Goal: Transaction & Acquisition: Purchase product/service

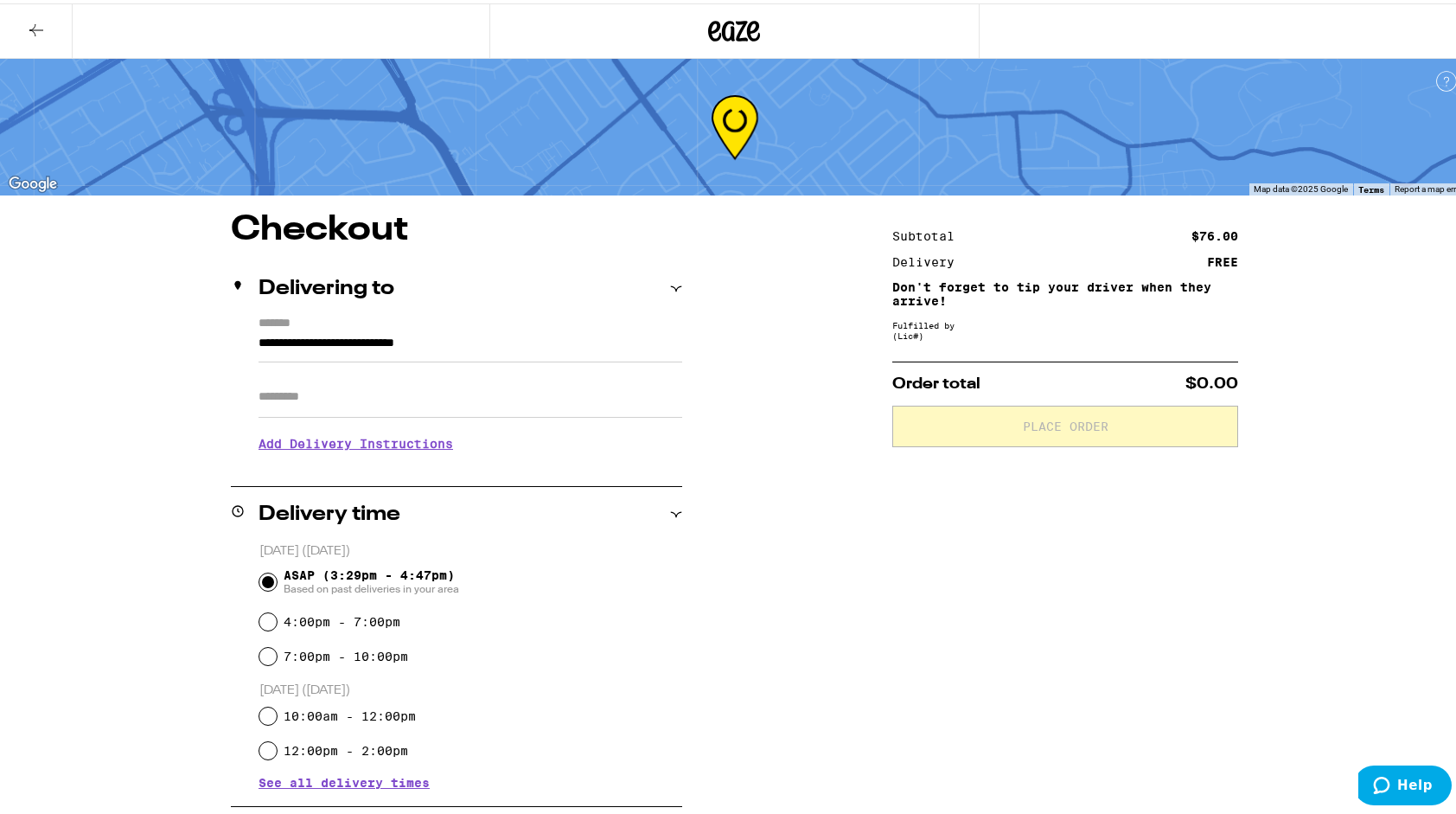
click at [27, 23] on icon at bounding box center [36, 27] width 21 height 21
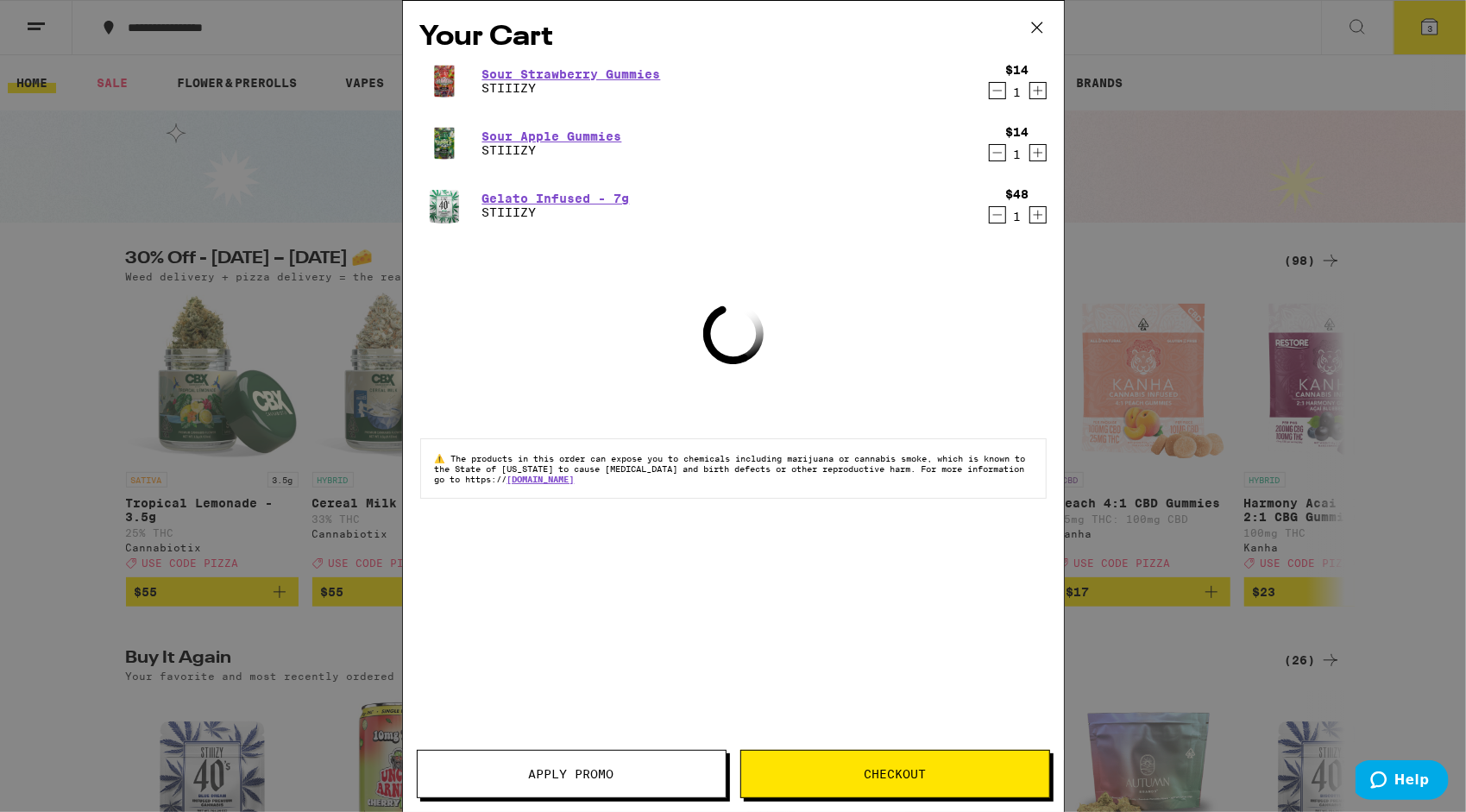
click at [1038, 26] on icon at bounding box center [1036, 28] width 10 height 10
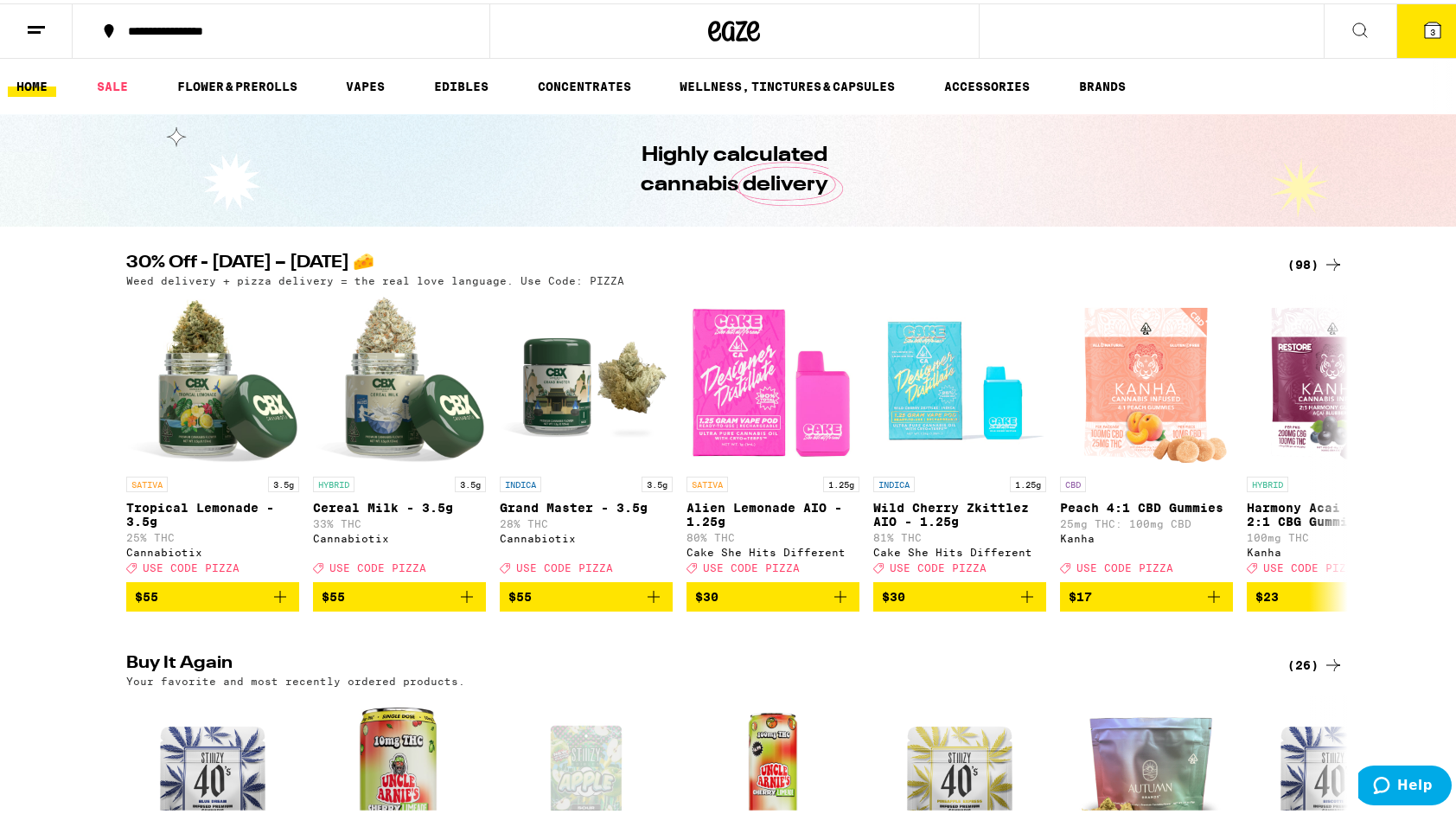
click at [1304, 259] on div "(98)" at bounding box center [1315, 260] width 57 height 21
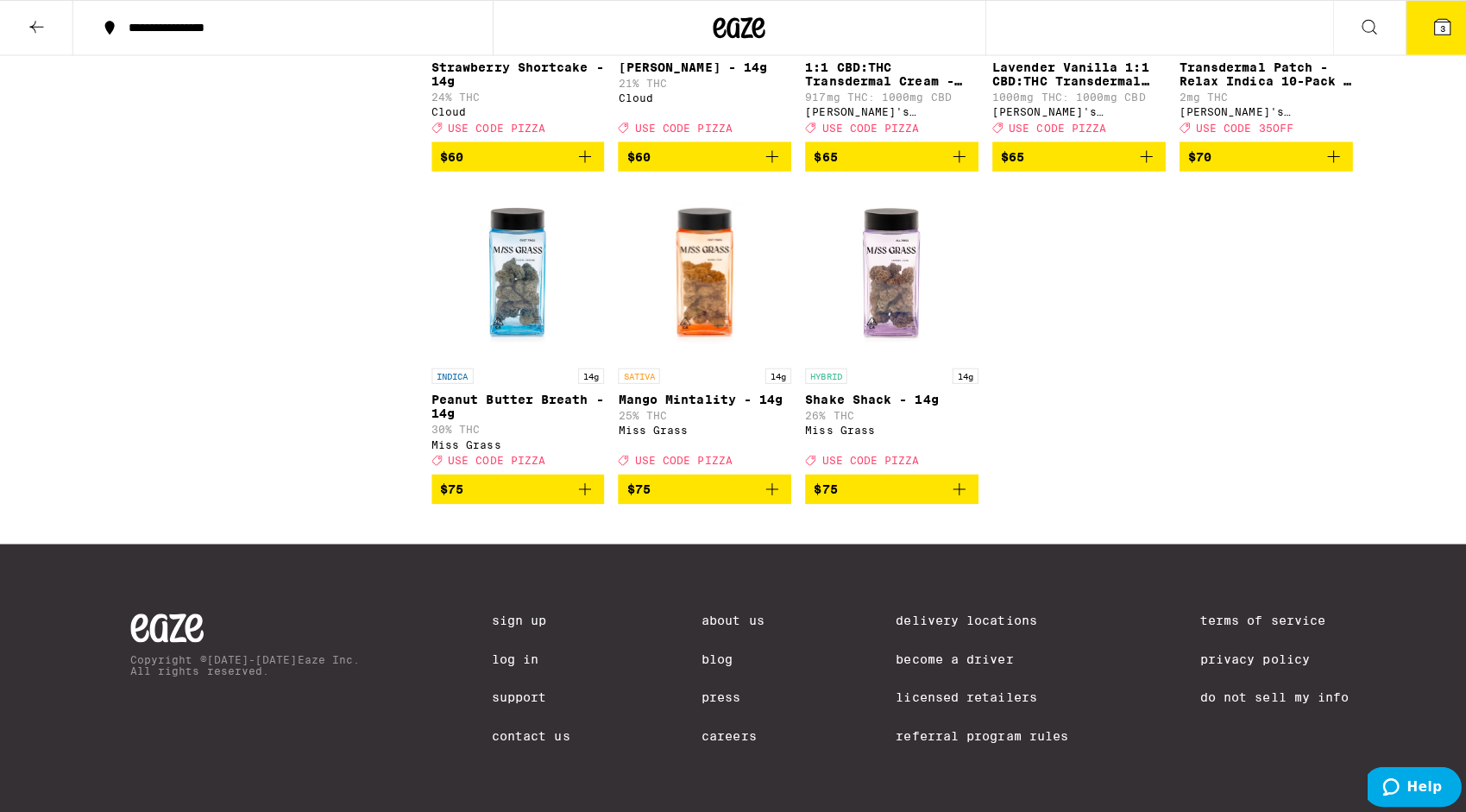
scroll to position [6364, 0]
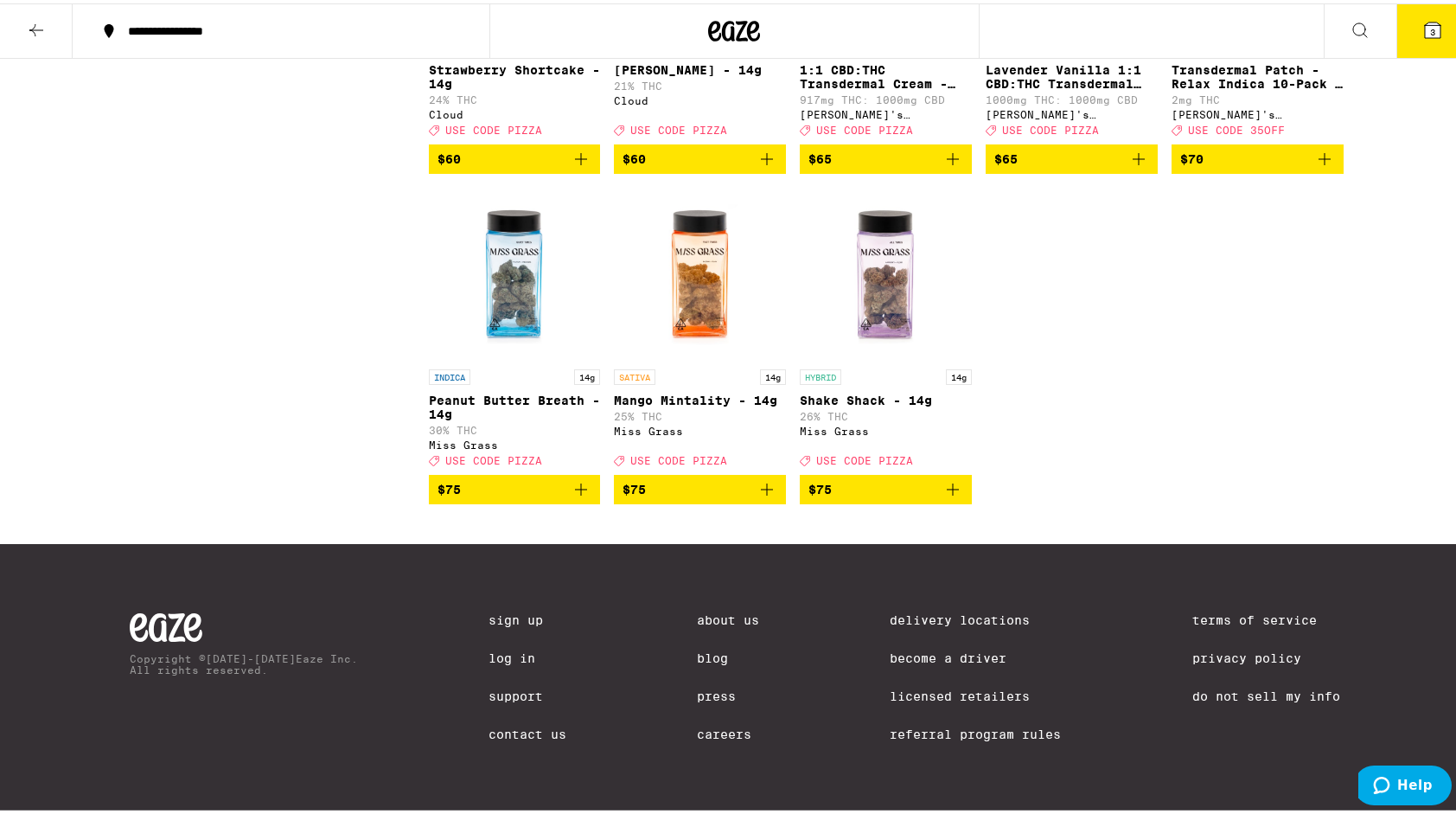
click at [1430, 30] on span "3" at bounding box center [1432, 28] width 5 height 10
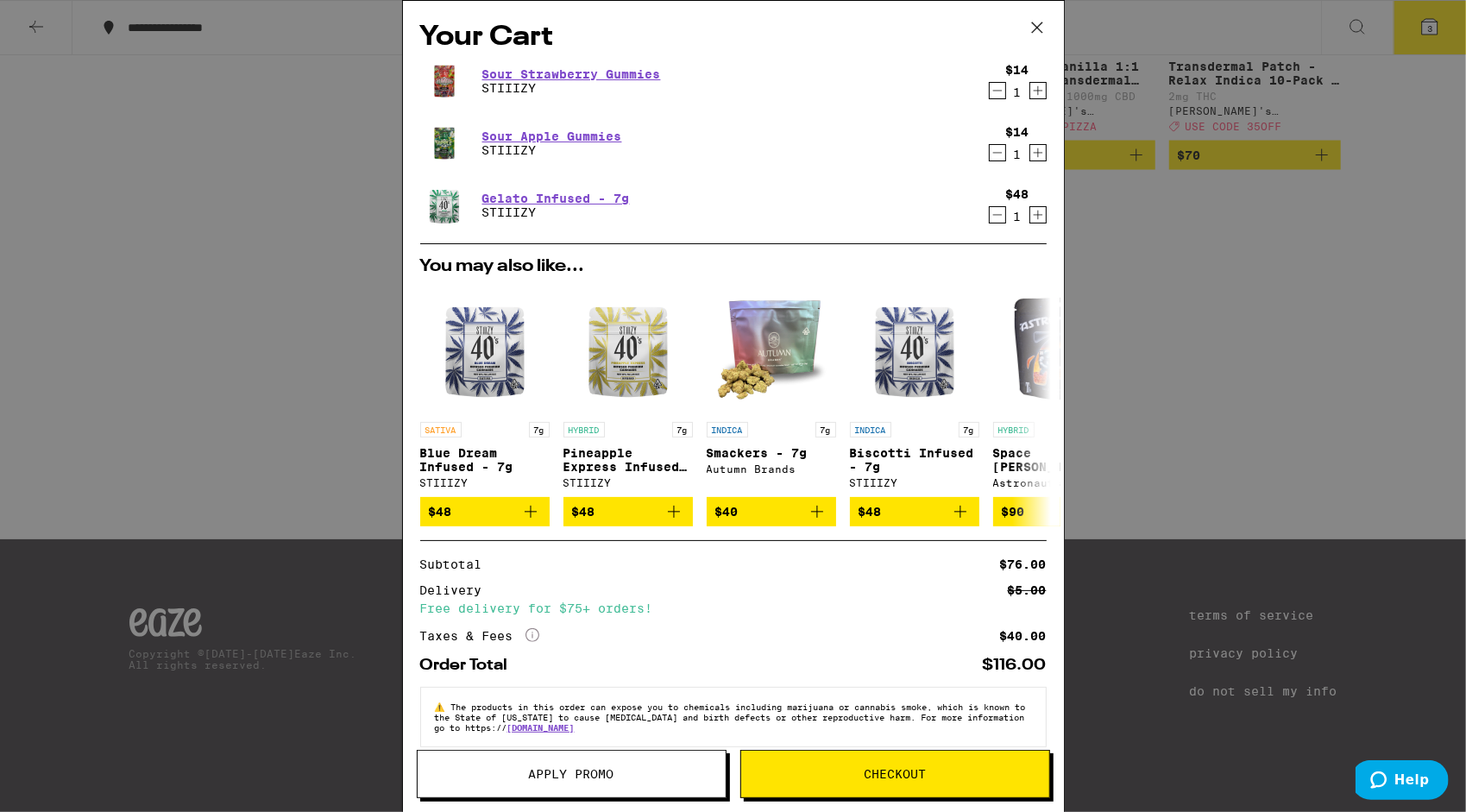
click at [990, 86] on icon "Decrement" at bounding box center [998, 90] width 16 height 21
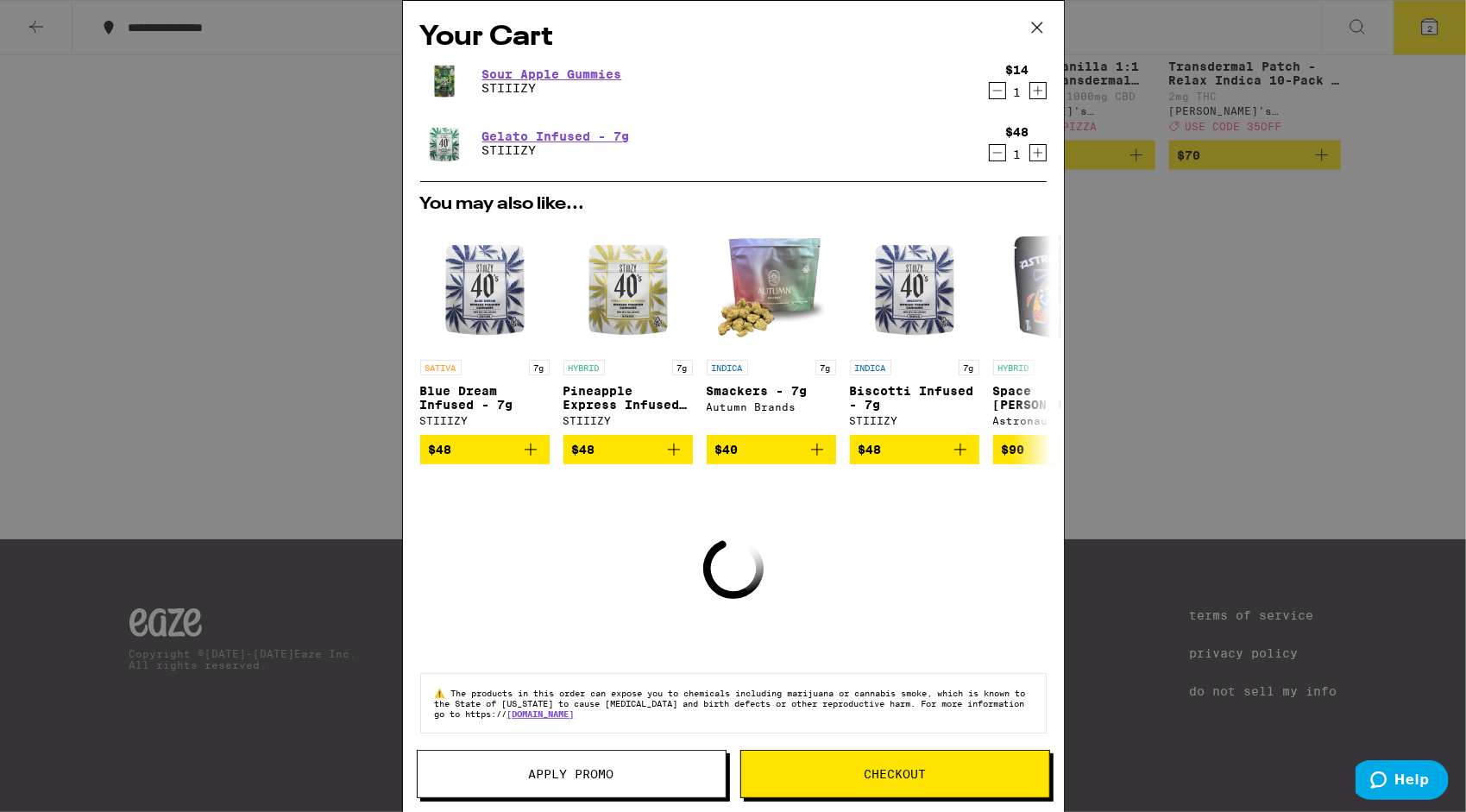
click at [990, 89] on icon "Decrement" at bounding box center [998, 90] width 16 height 21
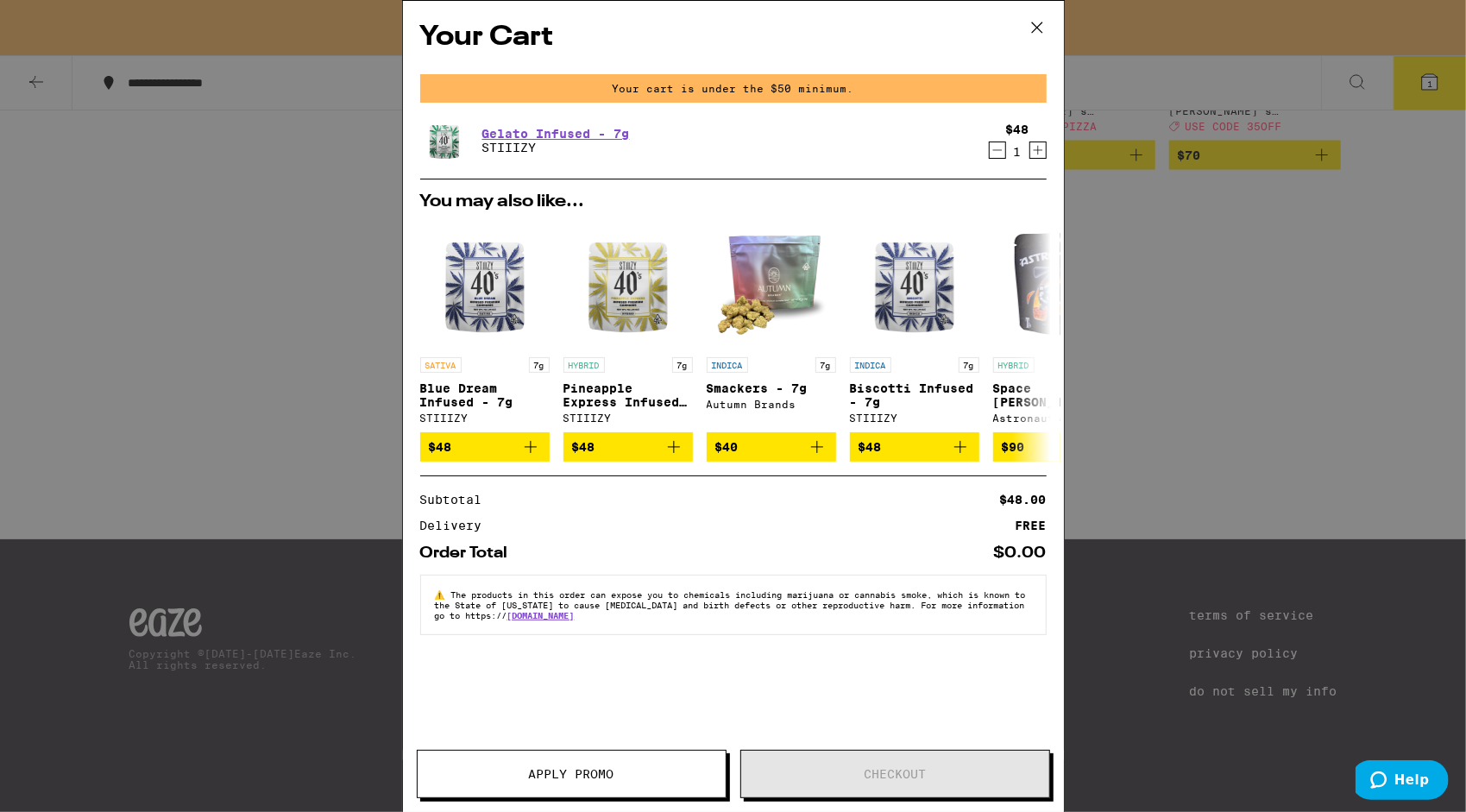
click at [991, 149] on icon "Decrement" at bounding box center [998, 150] width 16 height 21
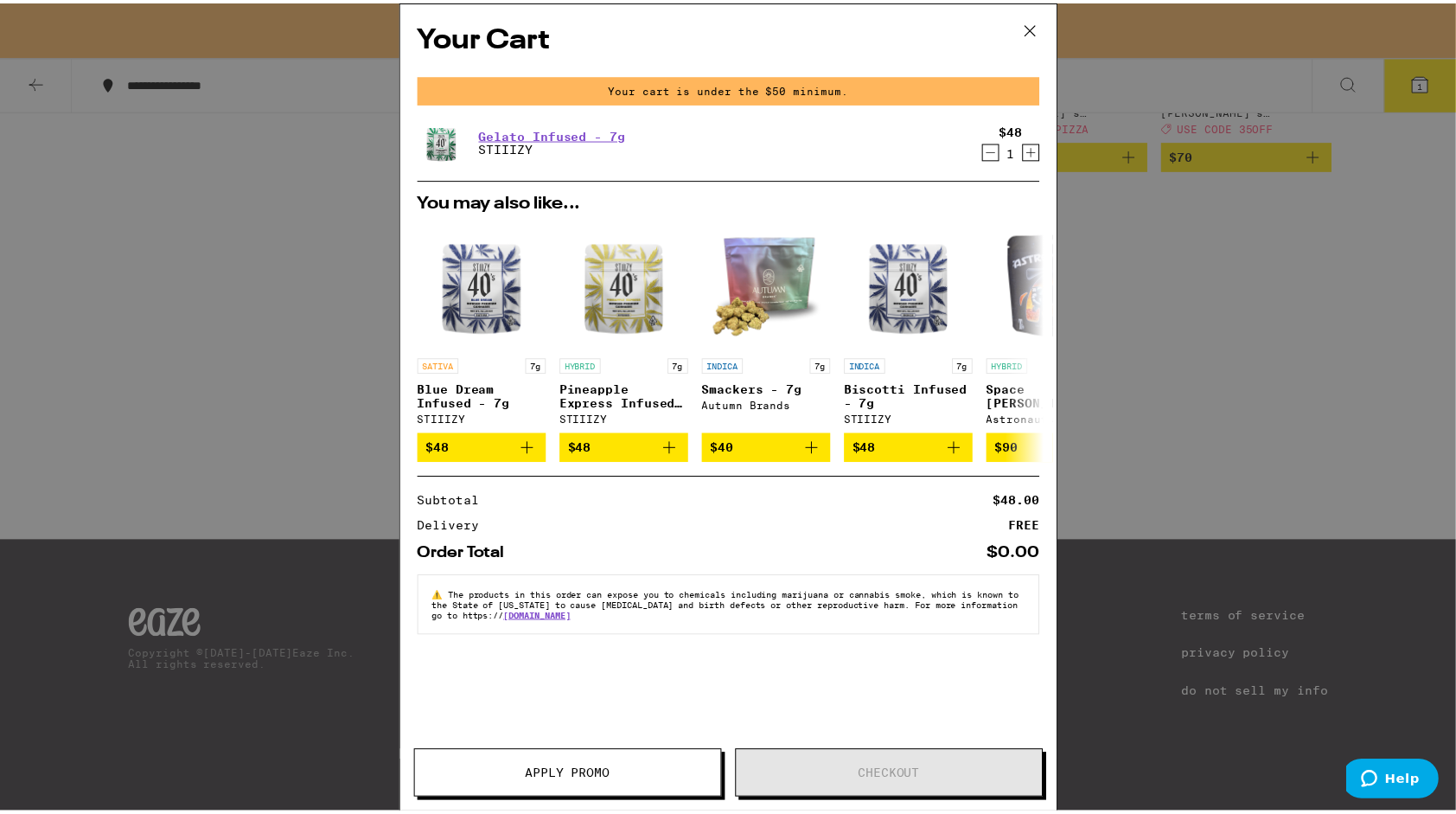
scroll to position [6380, 0]
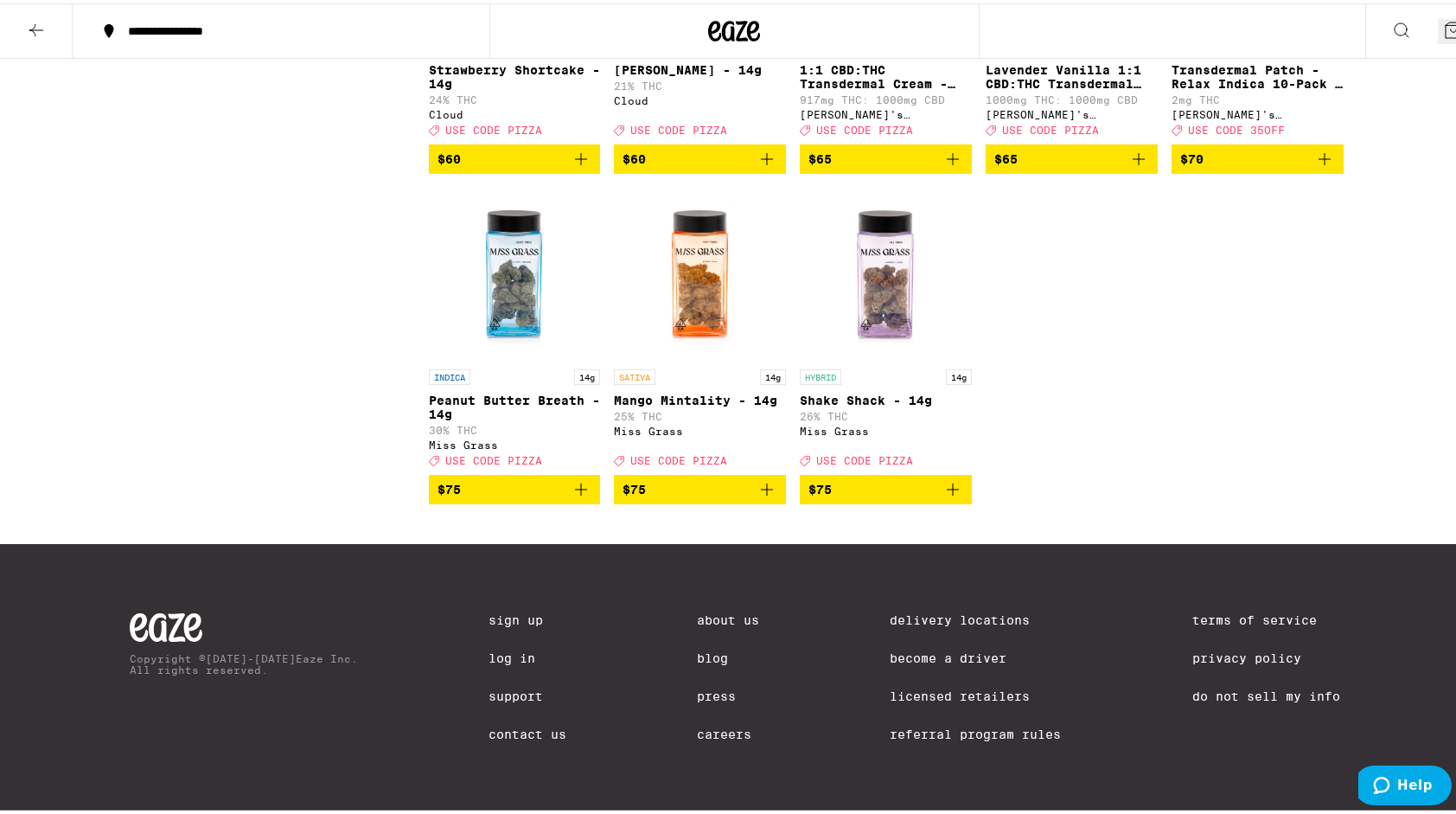
click at [574, 496] on icon "Add to bag" at bounding box center [580, 485] width 21 height 21
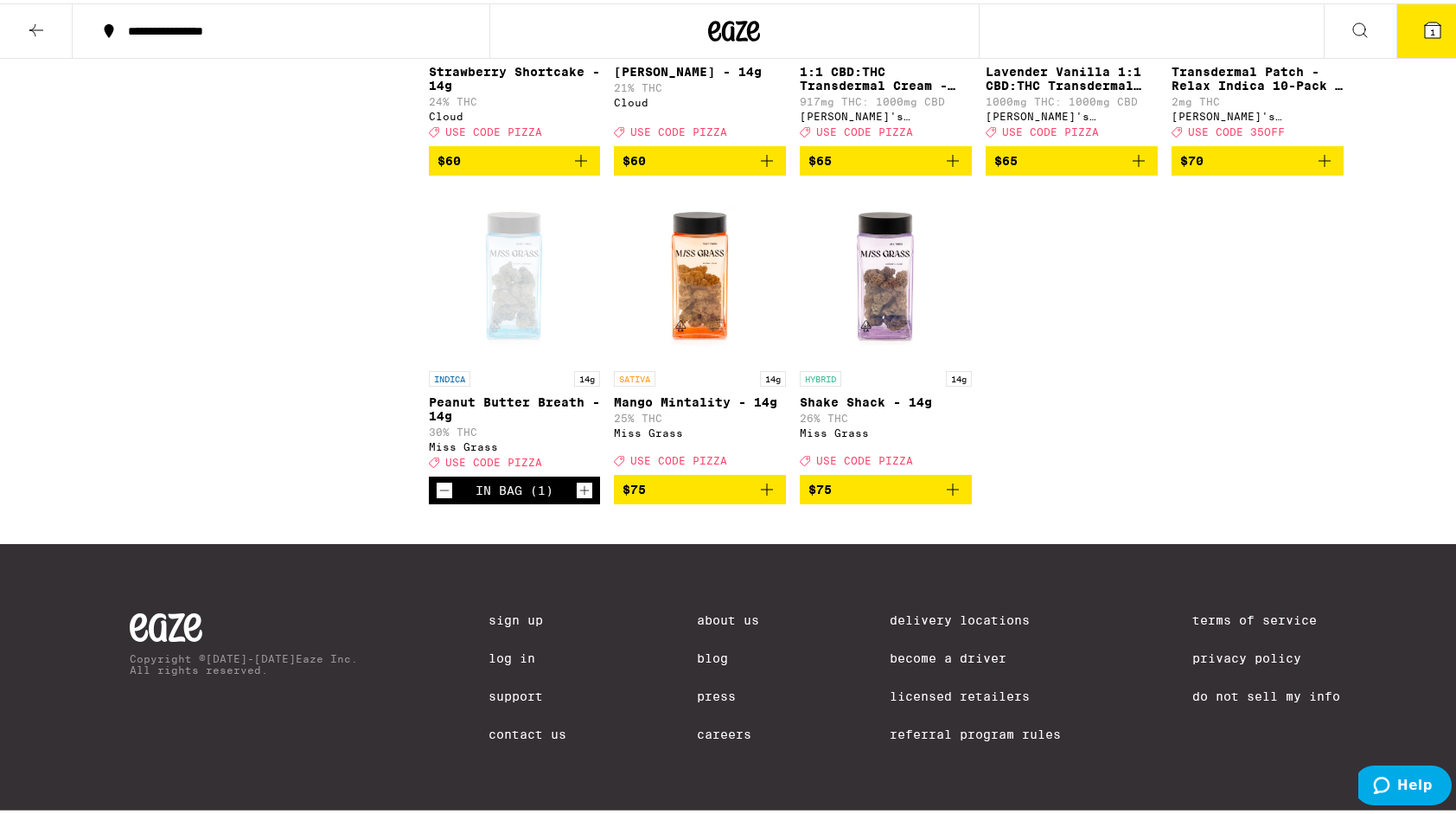
click at [1426, 30] on icon at bounding box center [1432, 27] width 16 height 16
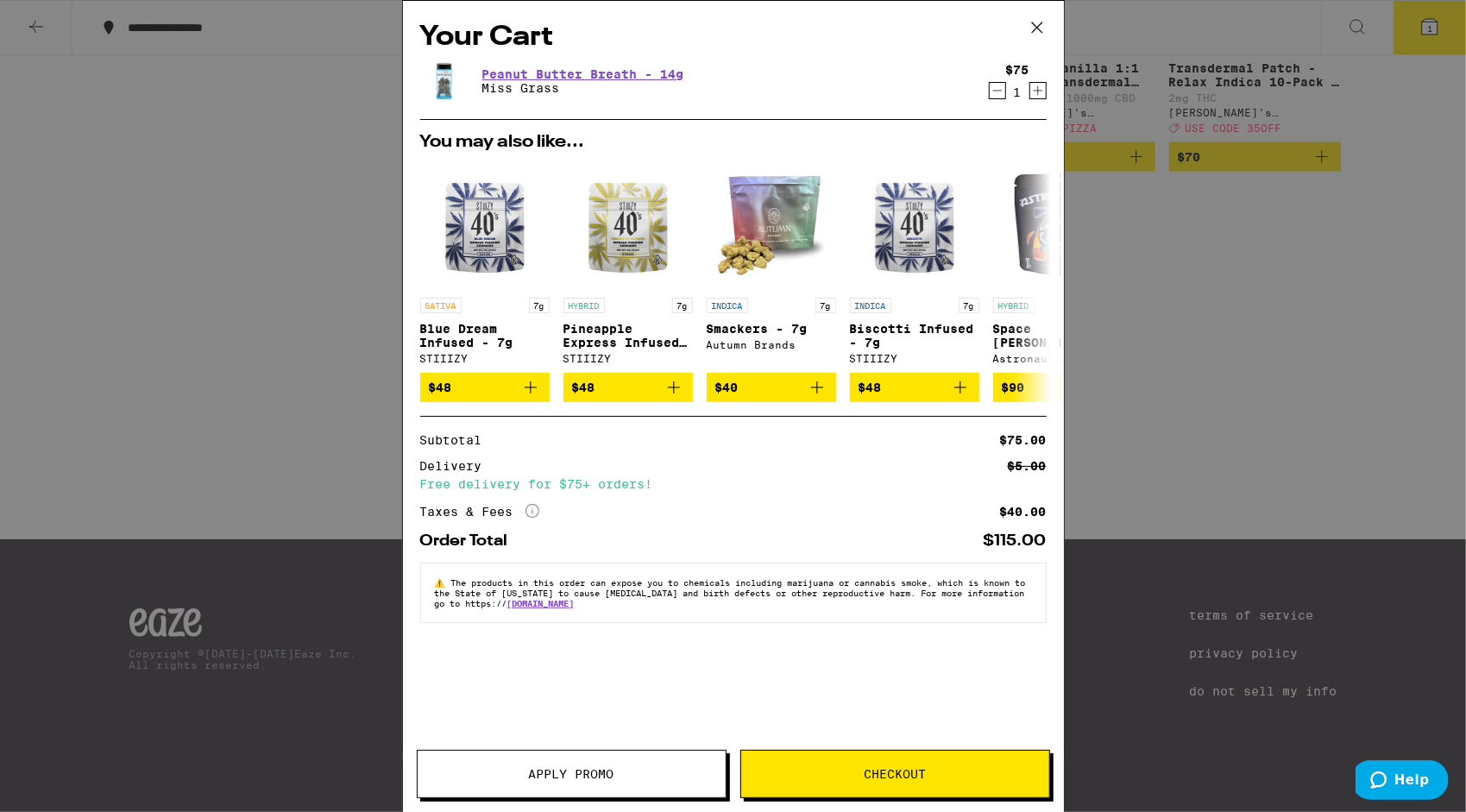
click at [520, 765] on button "Apply Promo" at bounding box center [571, 773] width 309 height 49
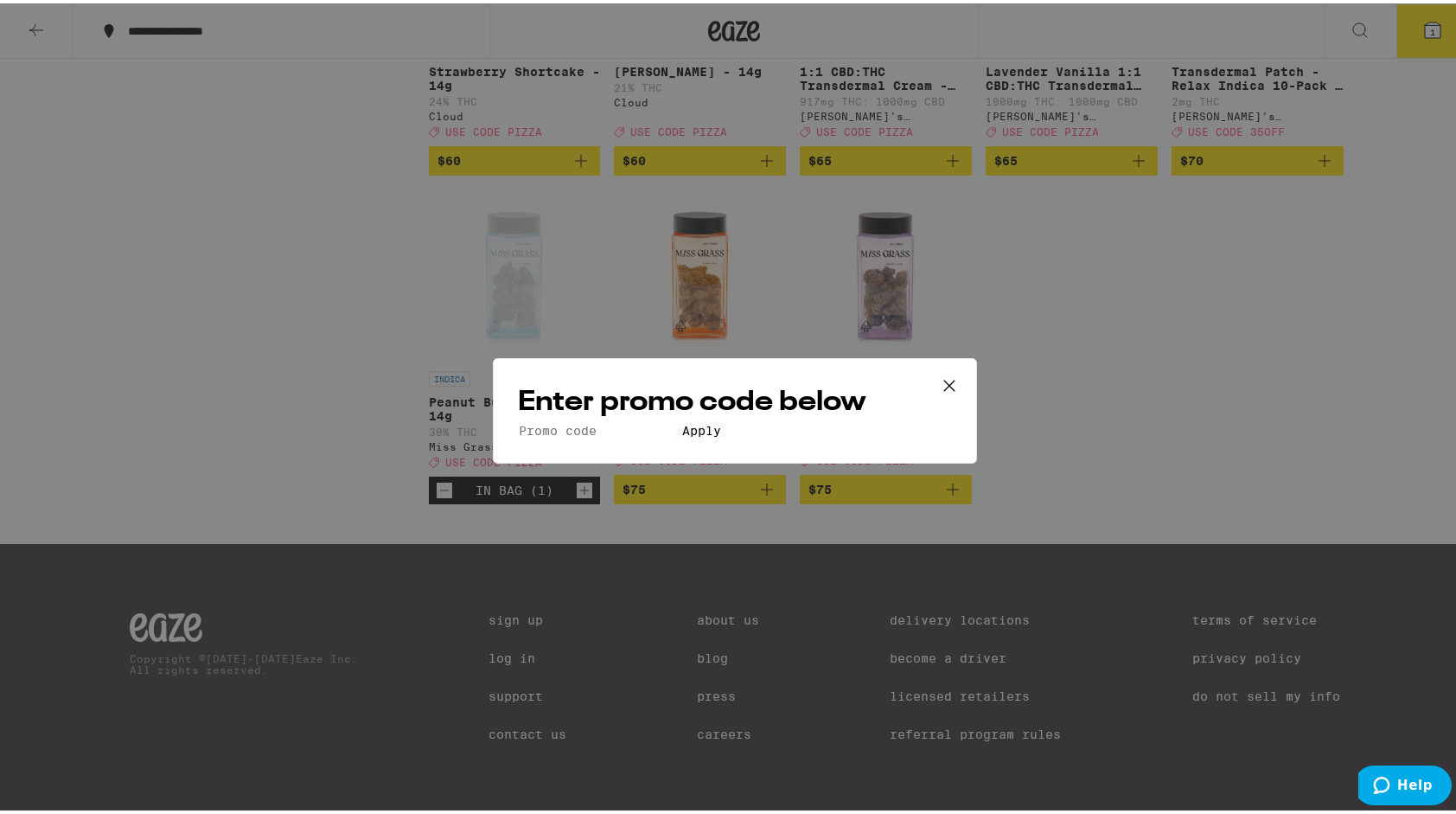
click at [634, 419] on input "Promo Code" at bounding box center [597, 427] width 159 height 16
type input "pizza"
click at [714, 435] on button "Apply" at bounding box center [702, 427] width 50 height 16
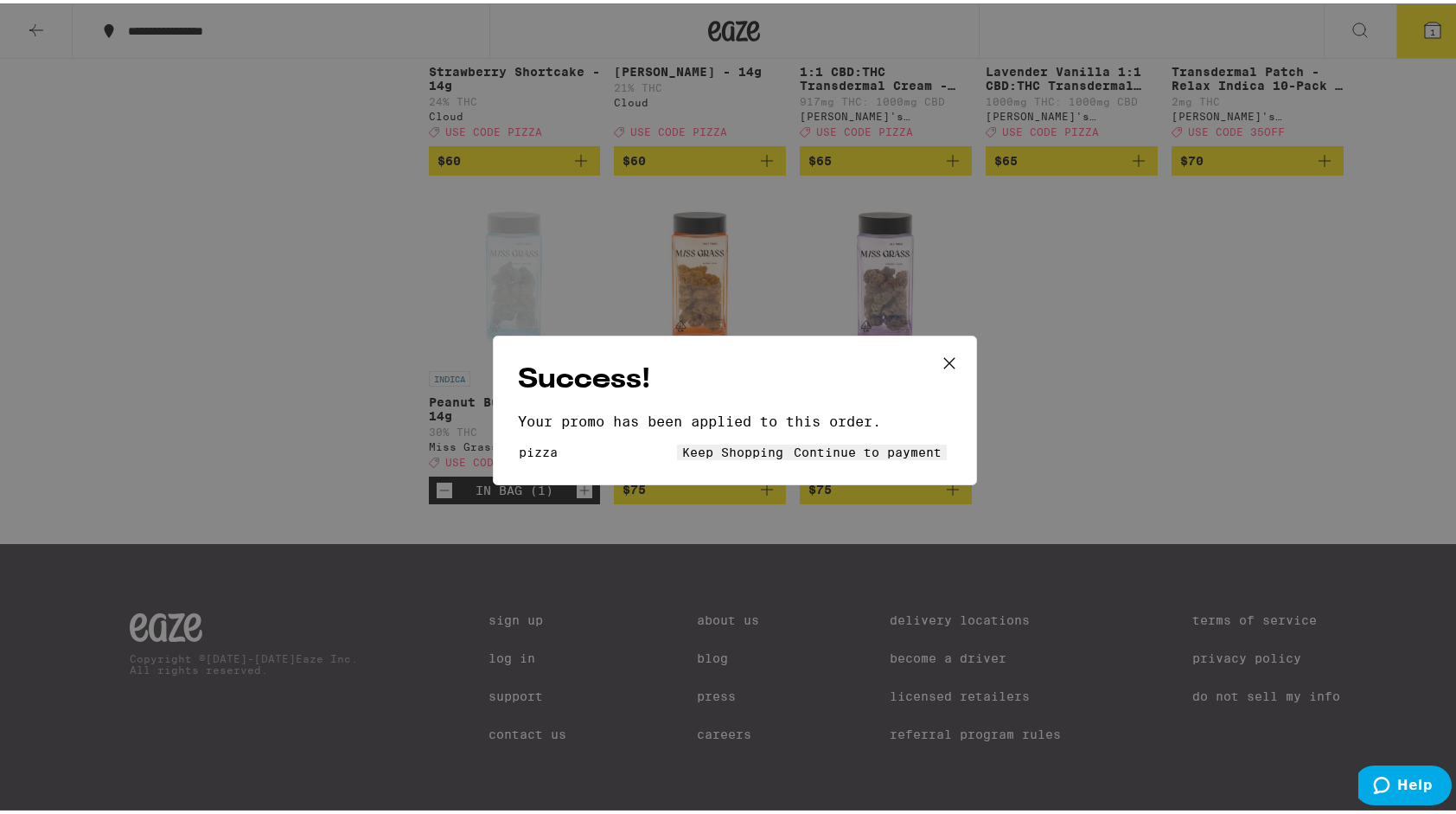
click at [798, 455] on span "Continue to payment" at bounding box center [868, 448] width 148 height 14
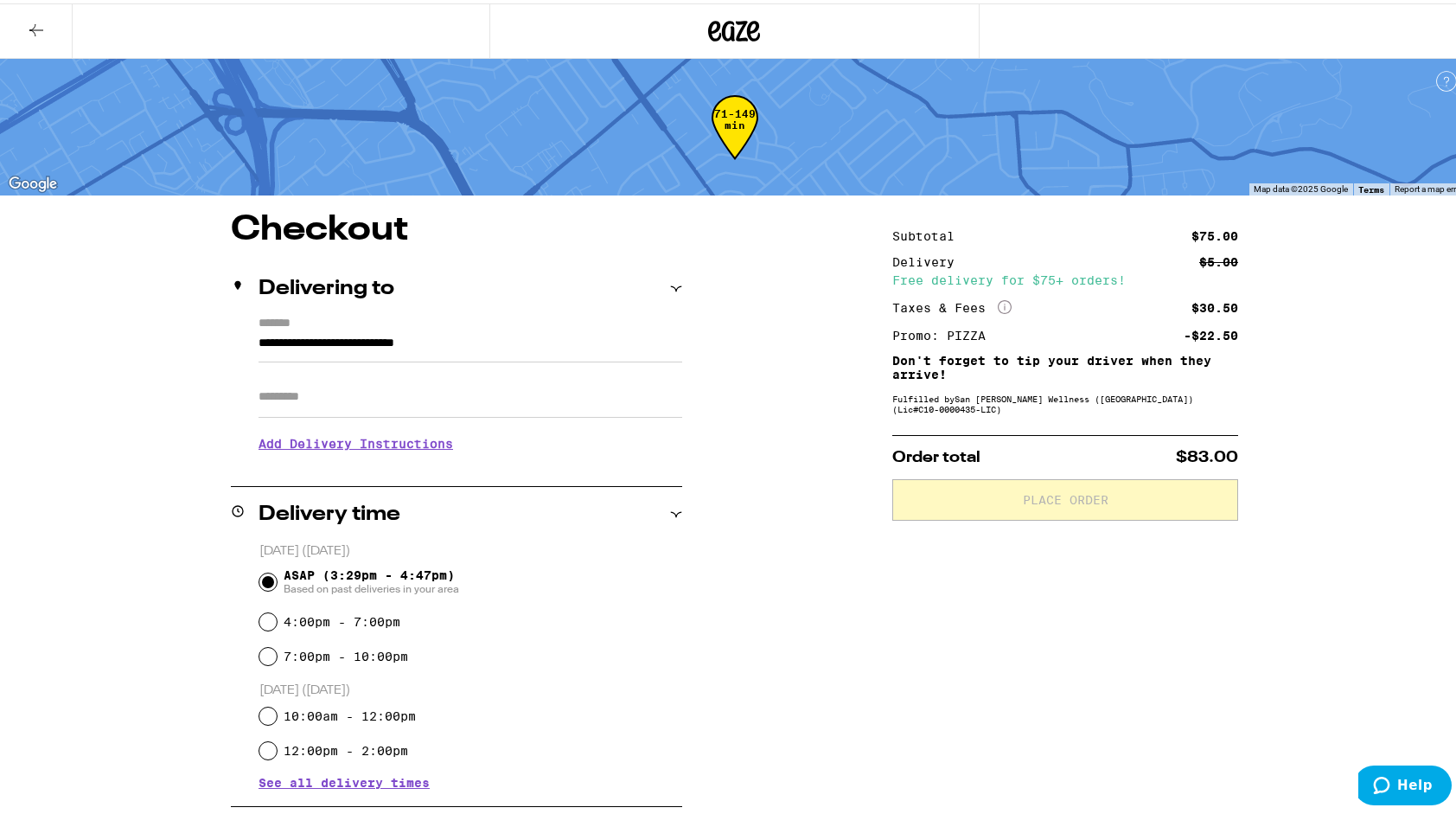
click at [35, 36] on icon at bounding box center [36, 27] width 21 height 21
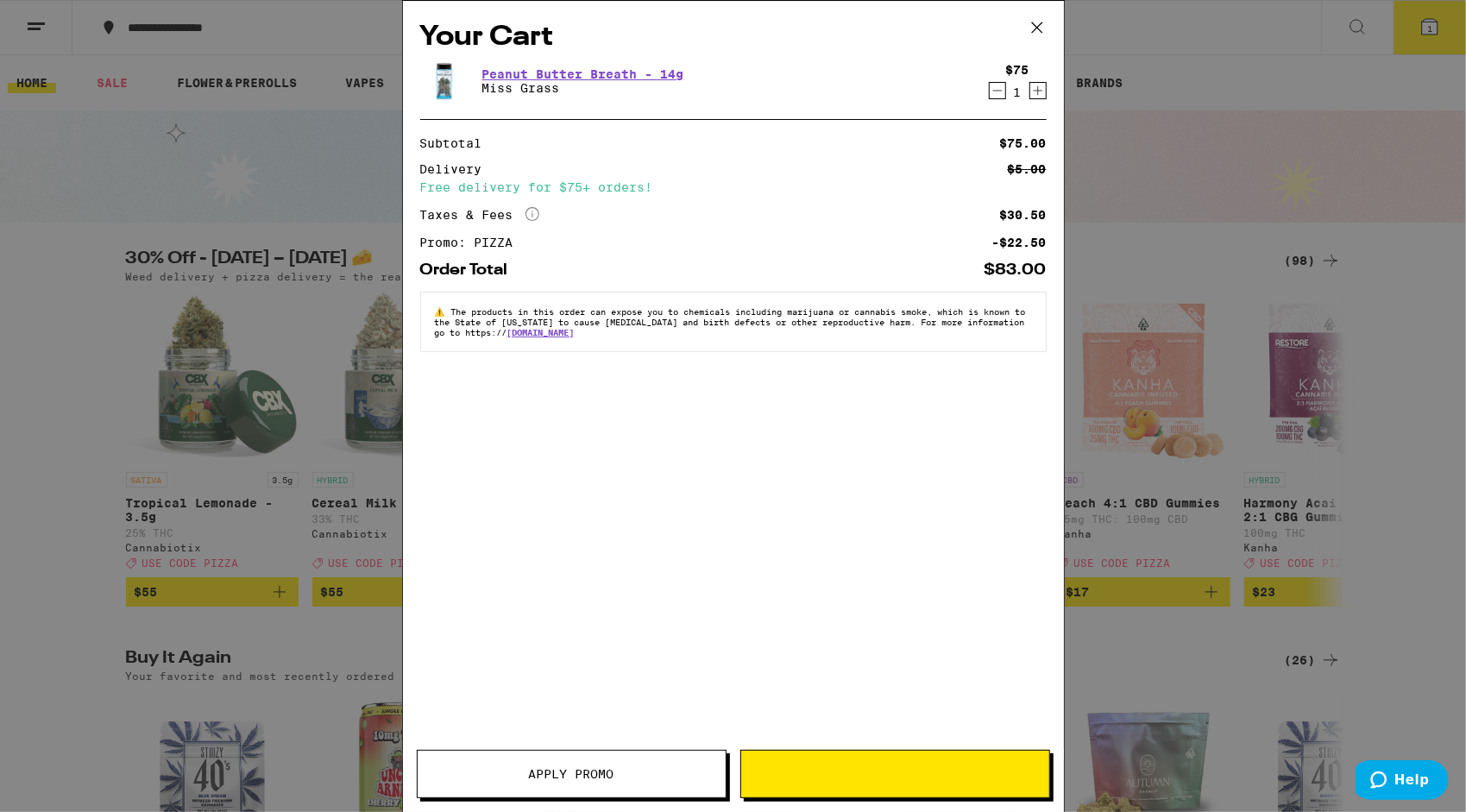
click at [1038, 30] on icon at bounding box center [1037, 28] width 26 height 26
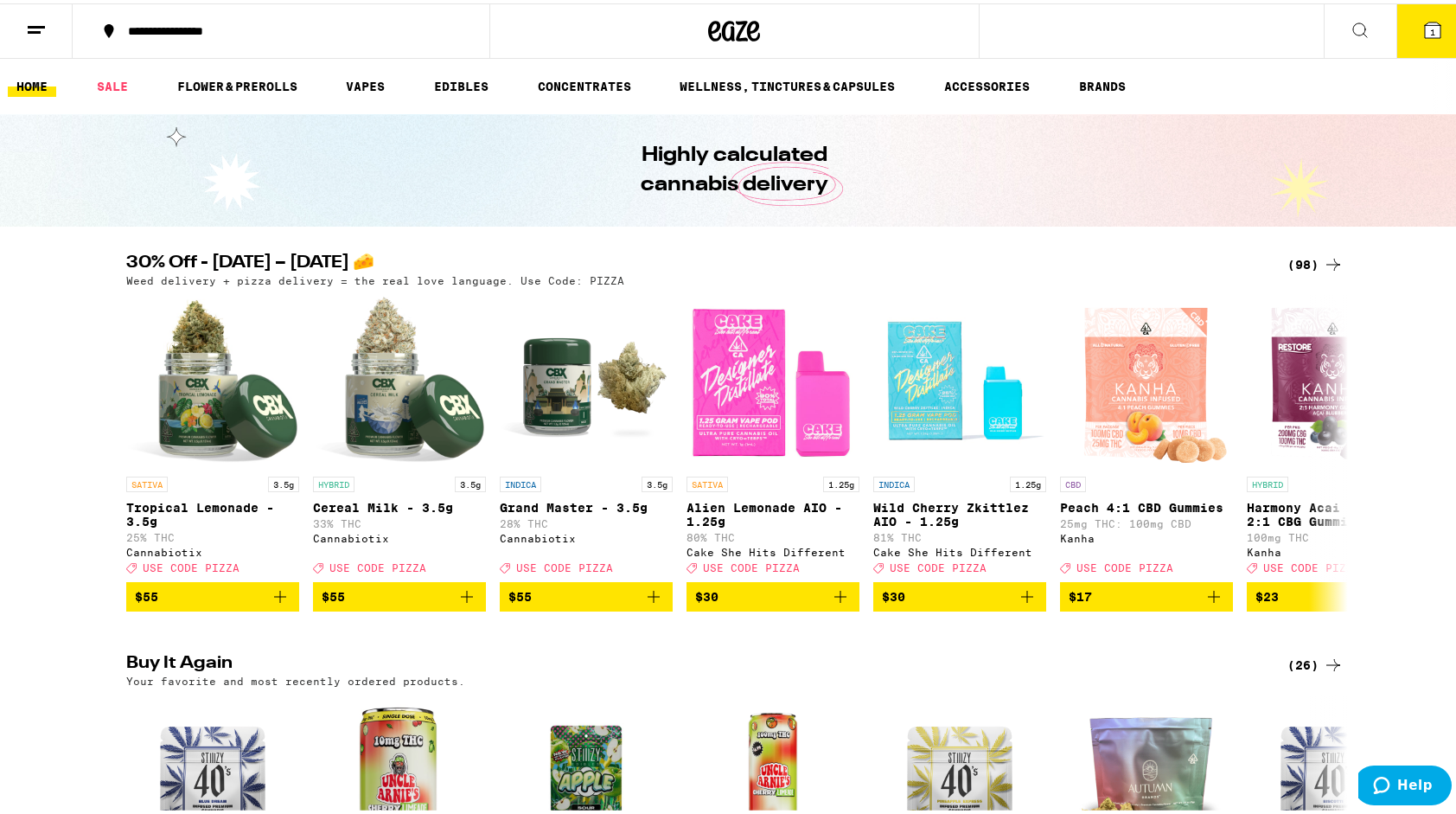
click at [1314, 258] on div "(98)" at bounding box center [1315, 260] width 57 height 21
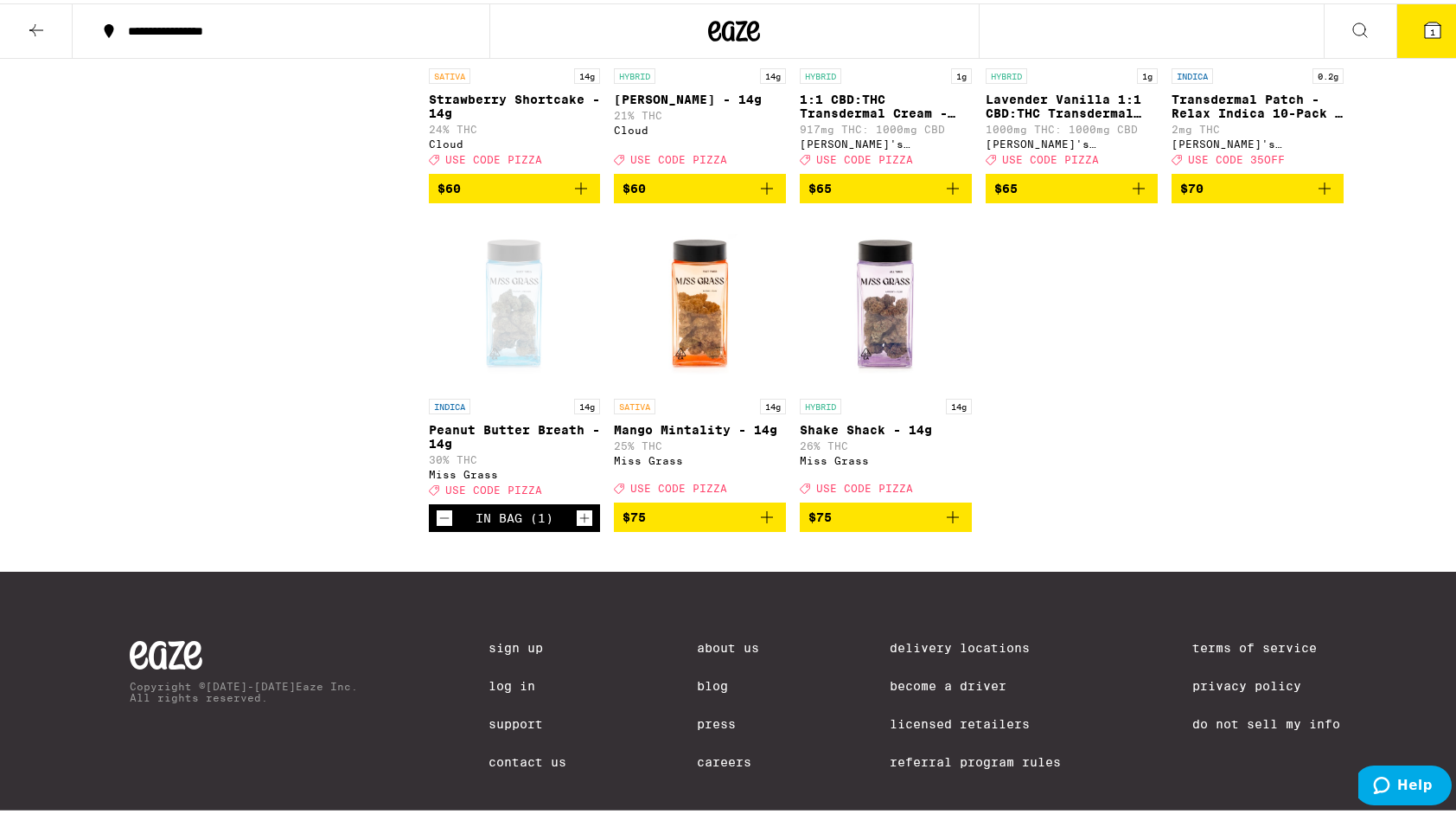
scroll to position [6223, 0]
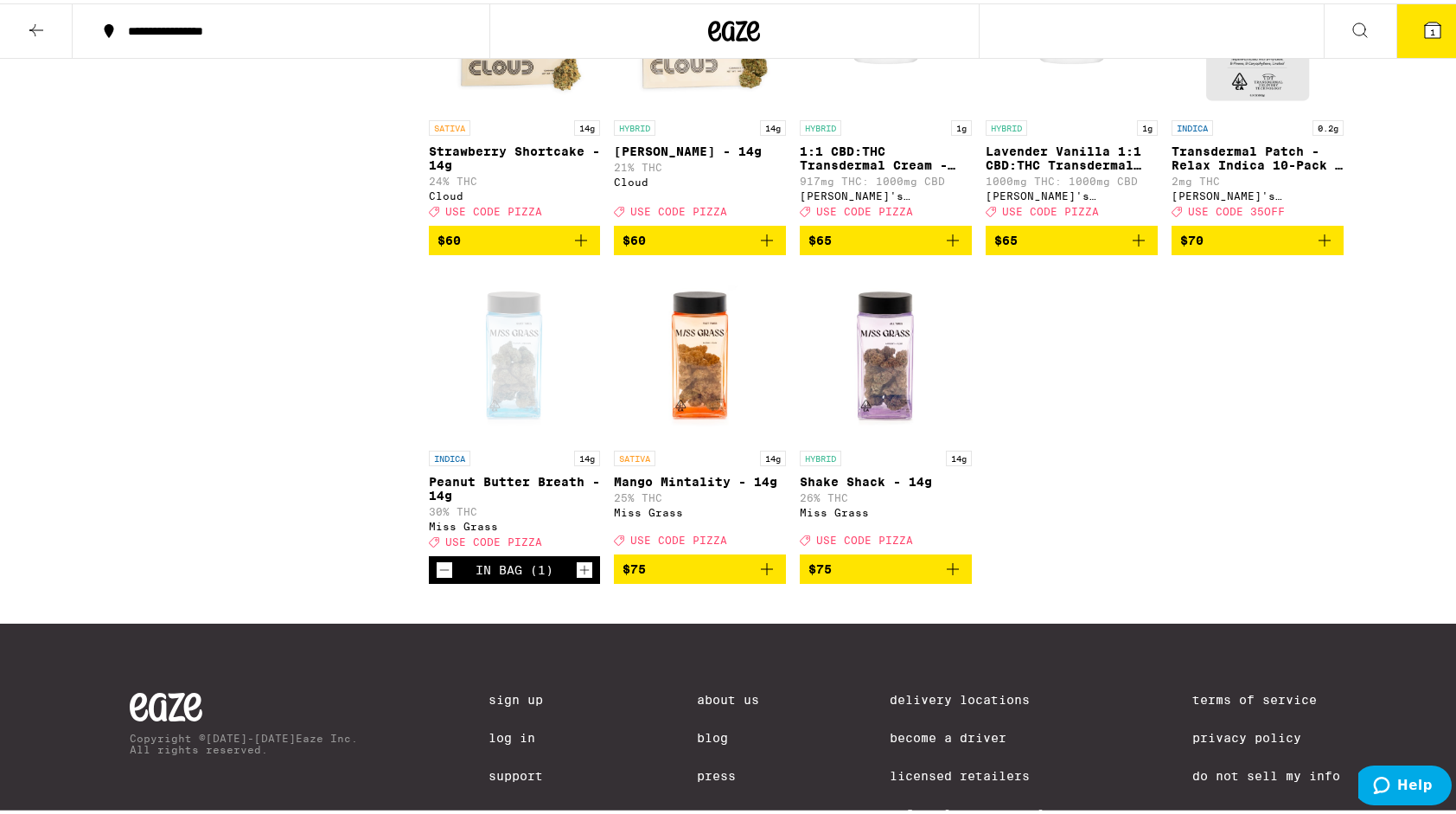
click at [760, 243] on icon "Add to bag" at bounding box center [766, 237] width 12 height 12
click at [1424, 22] on icon at bounding box center [1432, 27] width 16 height 16
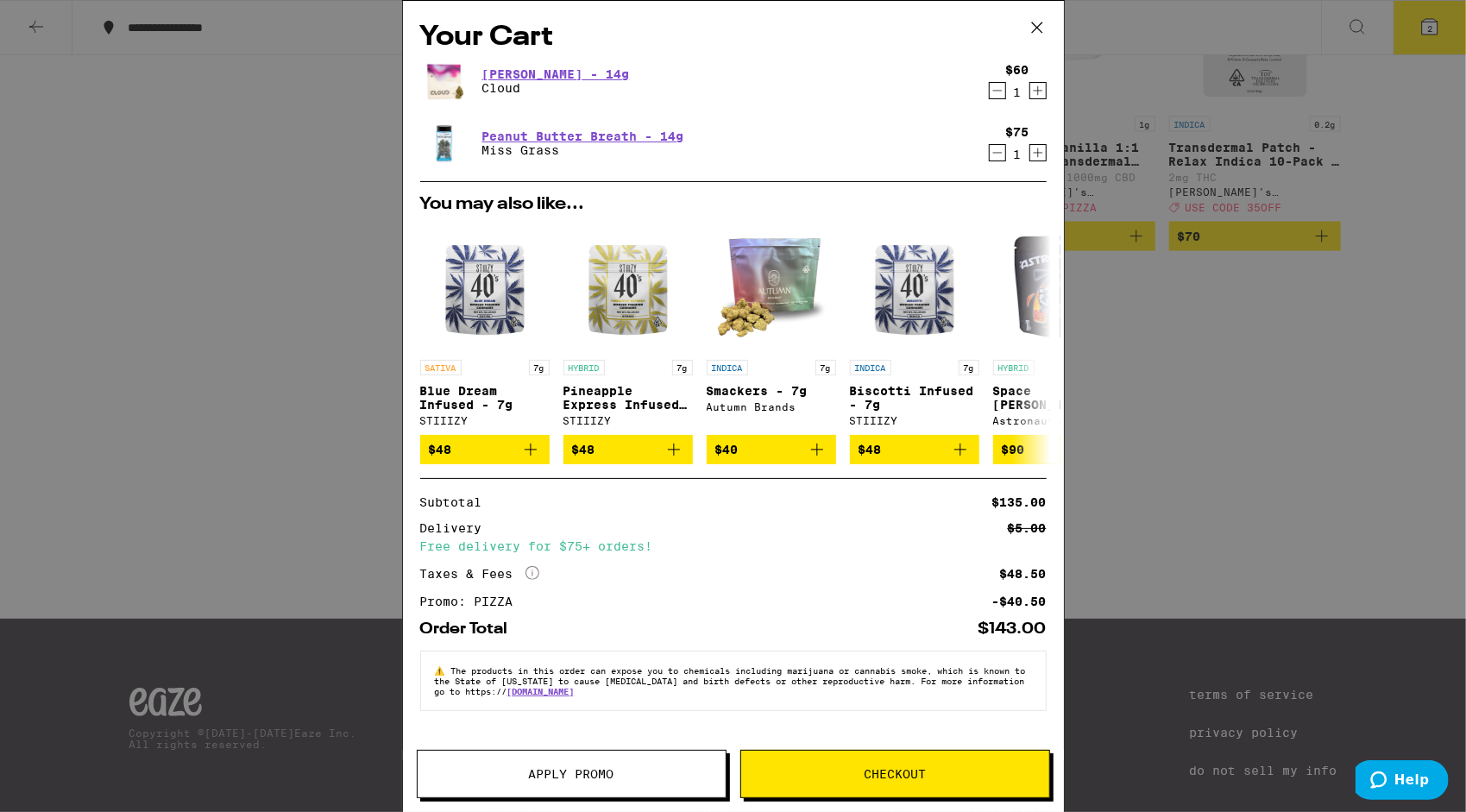
click at [999, 161] on icon "Decrement" at bounding box center [998, 153] width 16 height 21
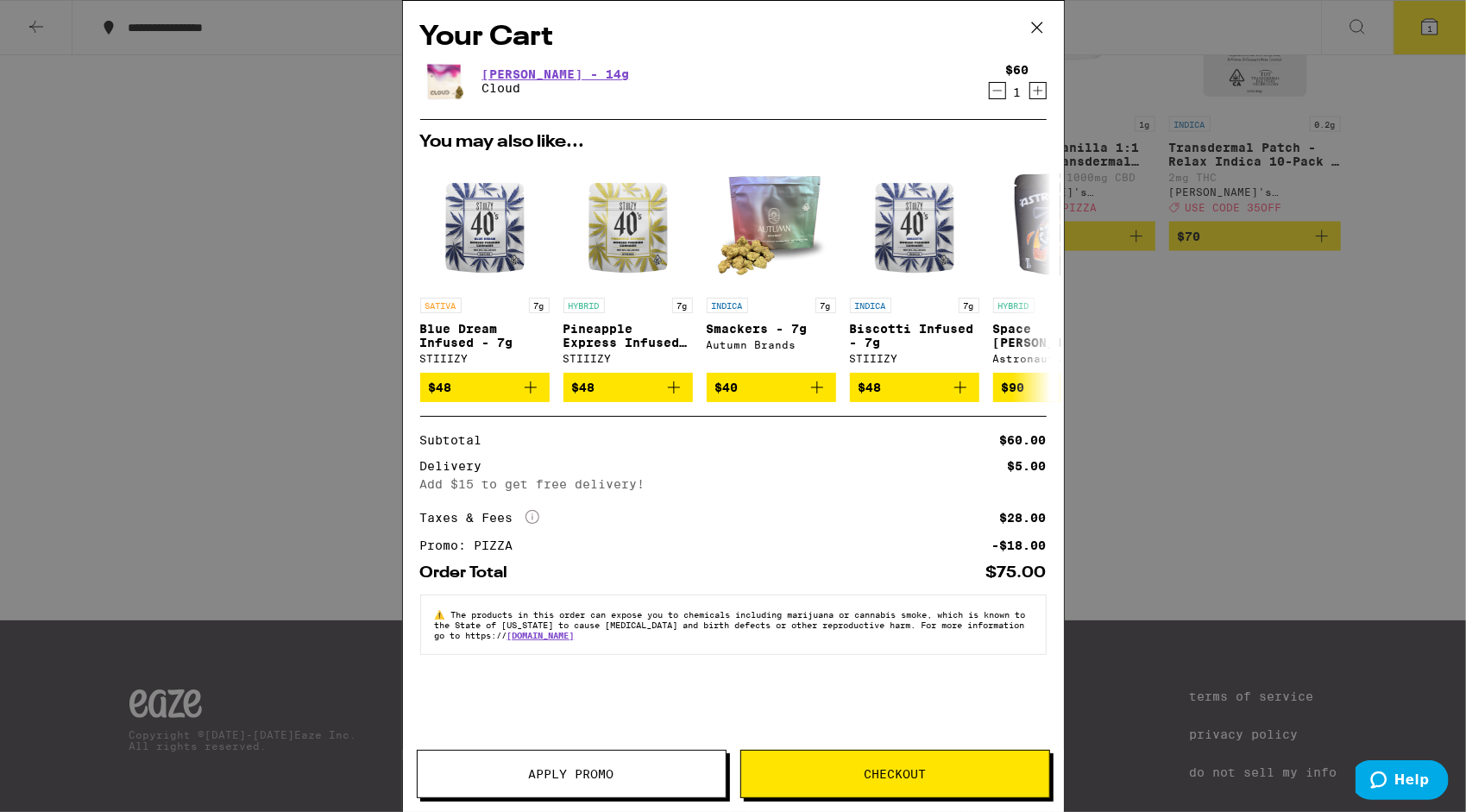
click at [1414, 186] on div "Your Cart [PERSON_NAME] - 14g Cloud $60 1 You may also like... SATIVA 7g Blue D…" at bounding box center [733, 406] width 1466 height 812
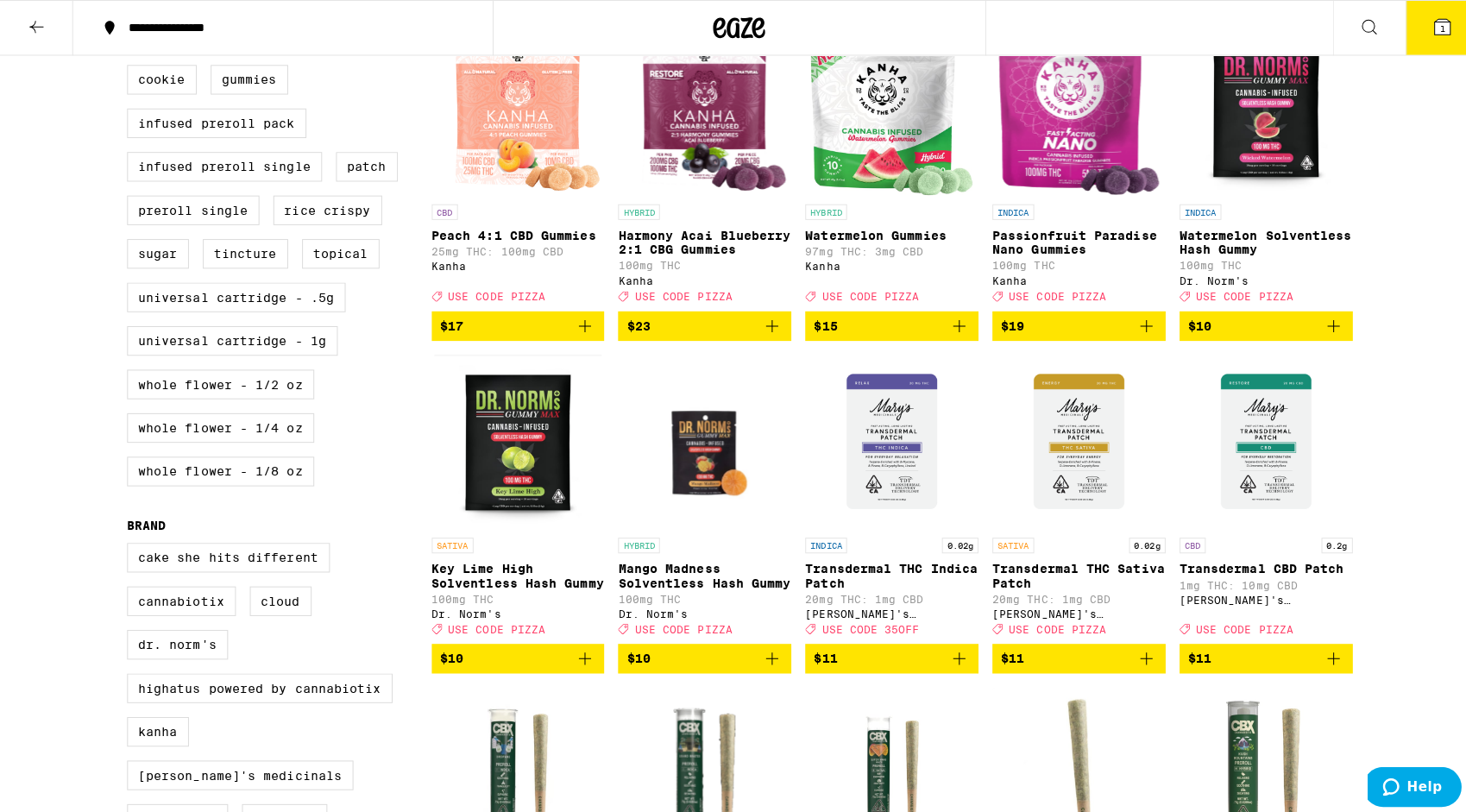
scroll to position [553, 0]
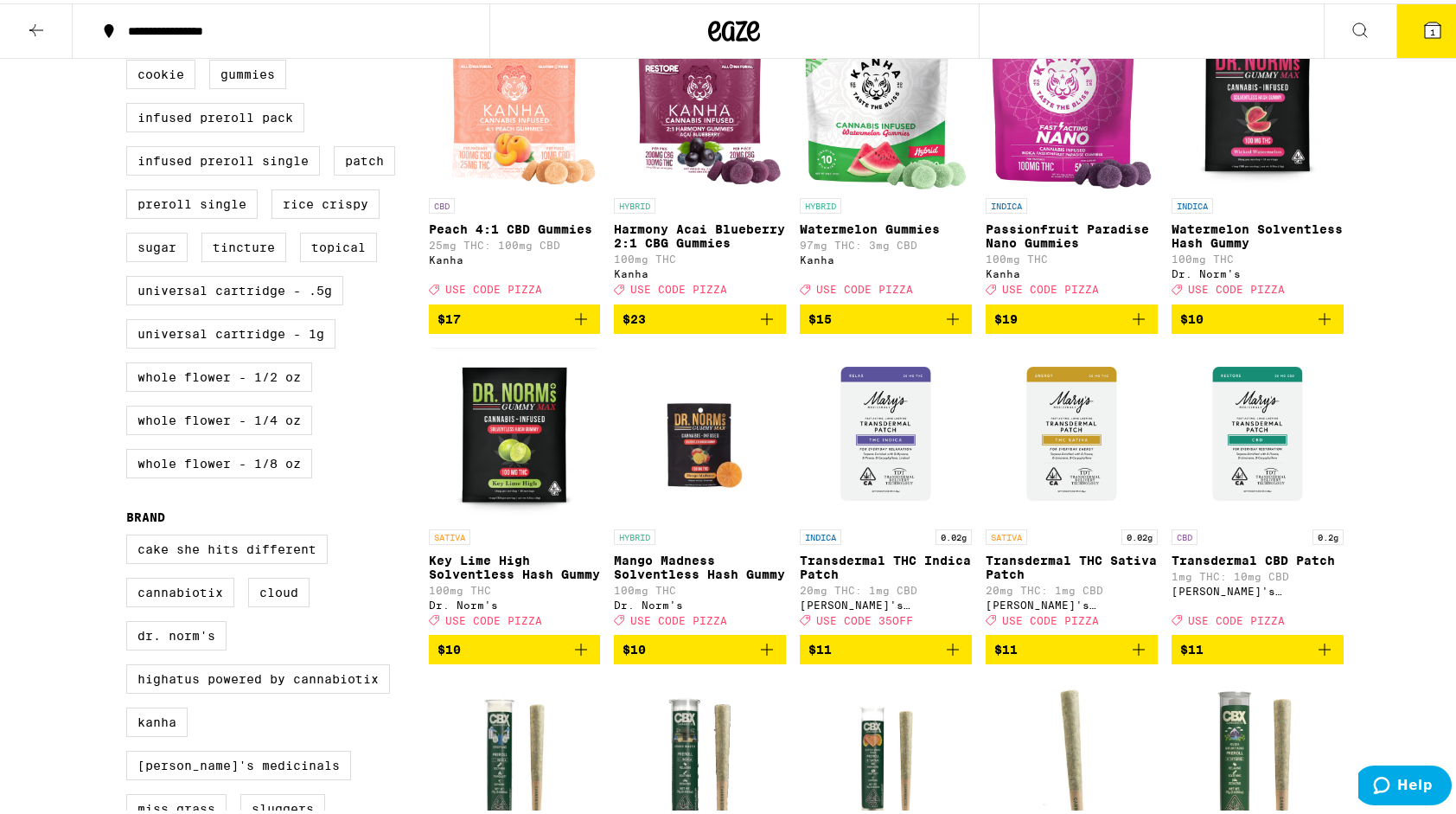
click at [1318, 326] on icon "Add to bag" at bounding box center [1324, 315] width 21 height 21
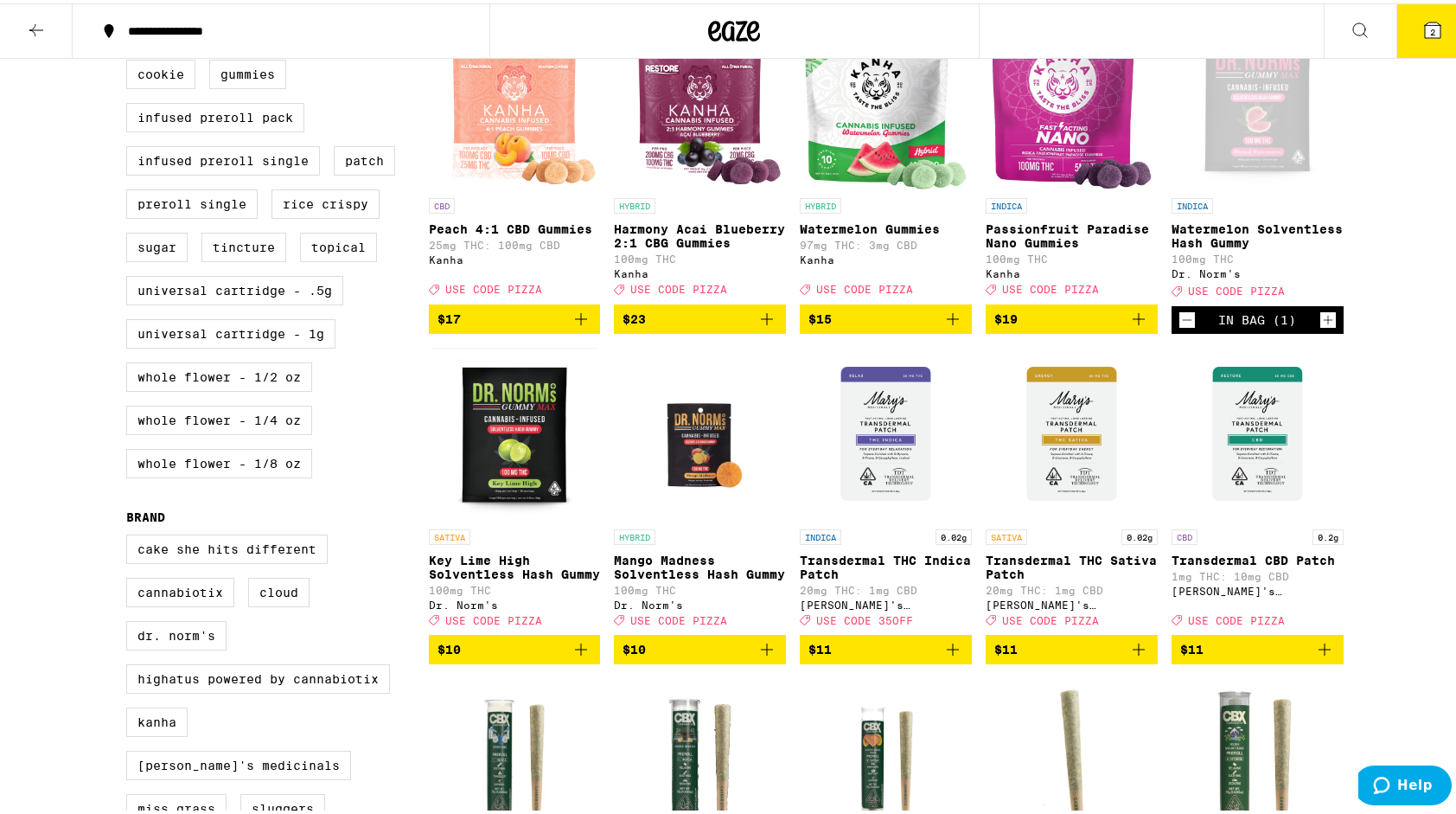
click at [1323, 321] on icon "Increment" at bounding box center [1328, 316] width 10 height 10
click at [1430, 31] on span "3" at bounding box center [1432, 28] width 5 height 10
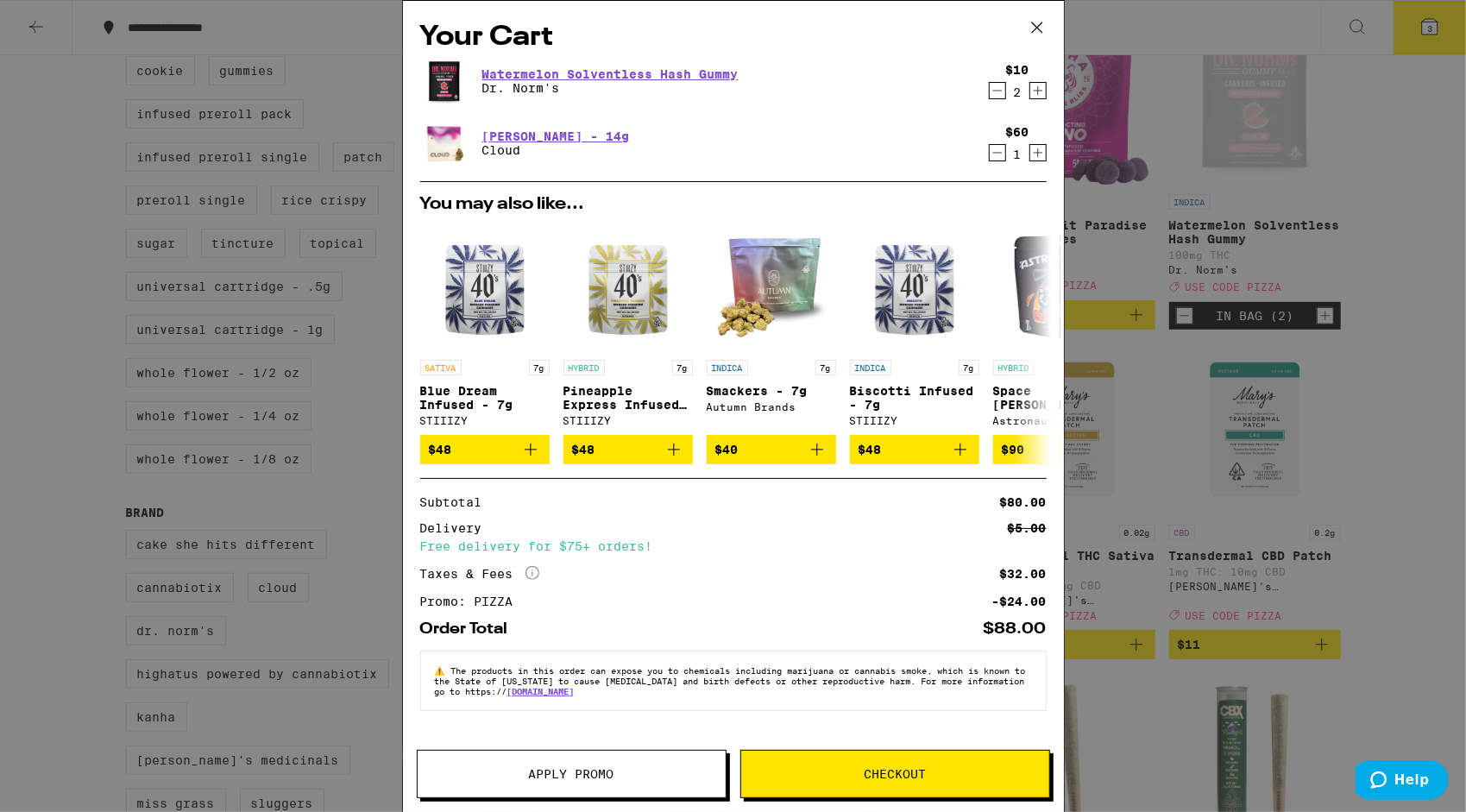
click at [1399, 218] on div "Your Cart Watermelon Solventless Hash Gummy Dr. [PERSON_NAME]'s $10 2 [PERSON_N…" at bounding box center [733, 406] width 1466 height 812
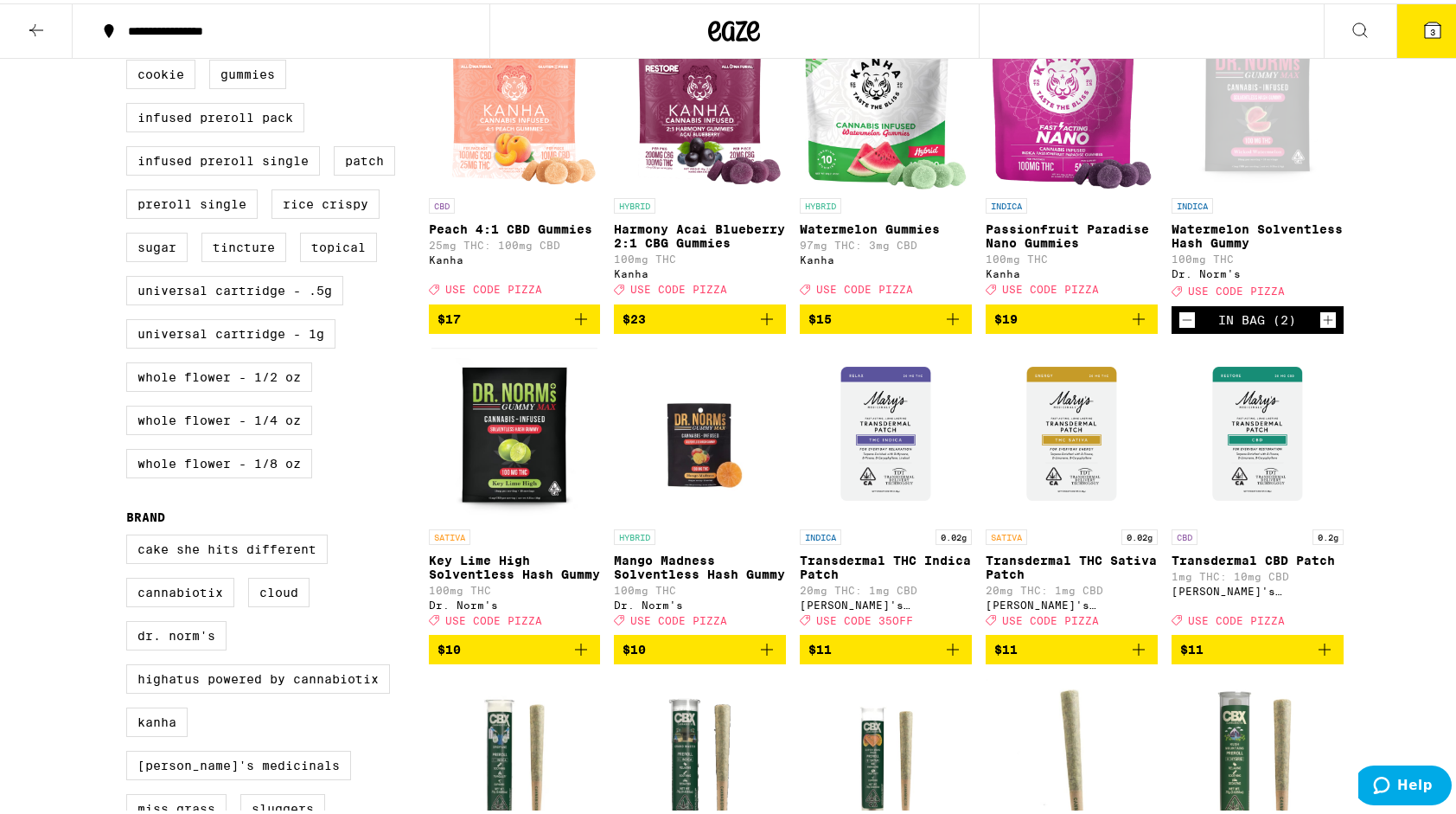
click at [1258, 158] on div "Open page for Watermelon Solventless Hash Gummy from Dr. Norm's" at bounding box center [1257, 99] width 167 height 173
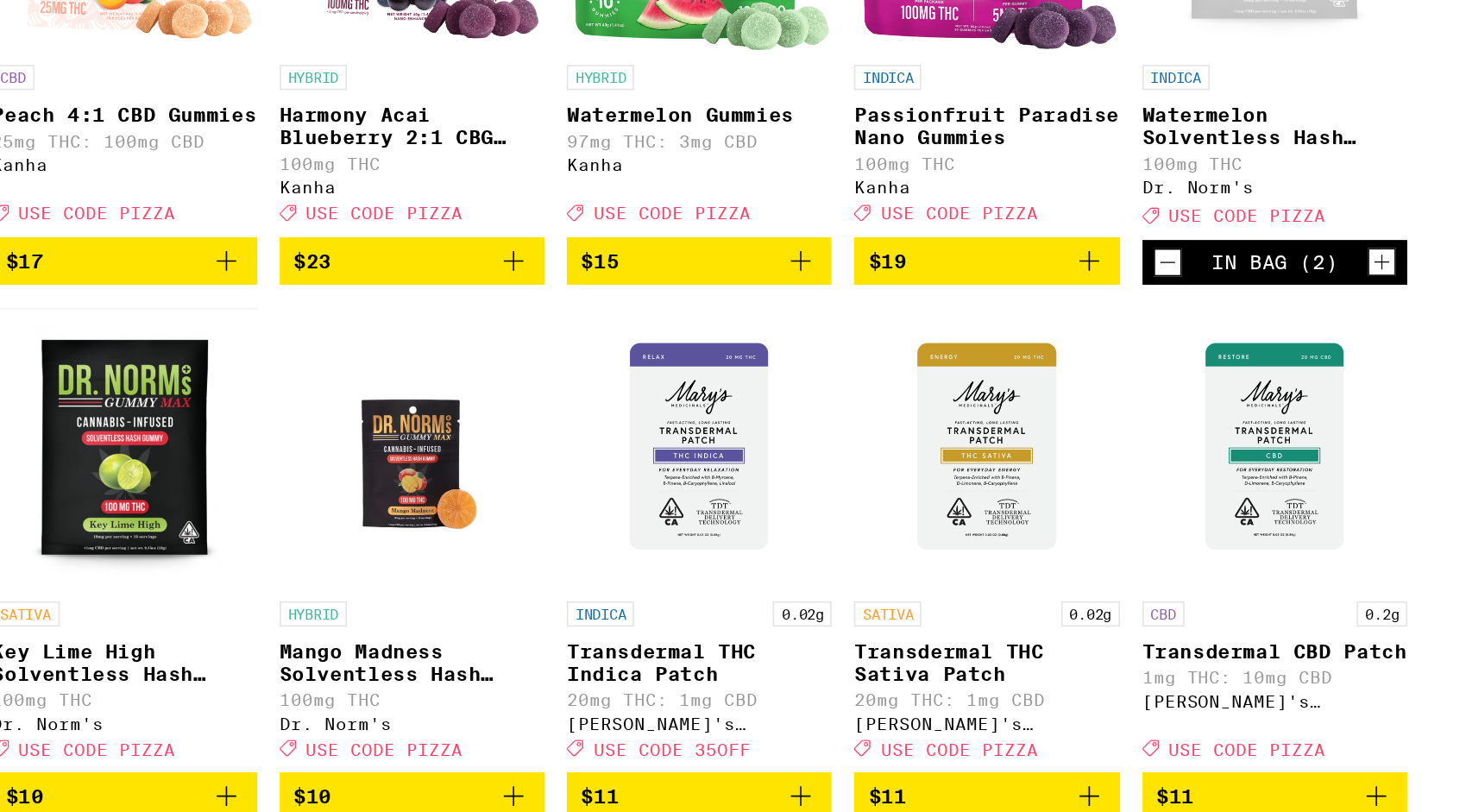
scroll to position [553, 0]
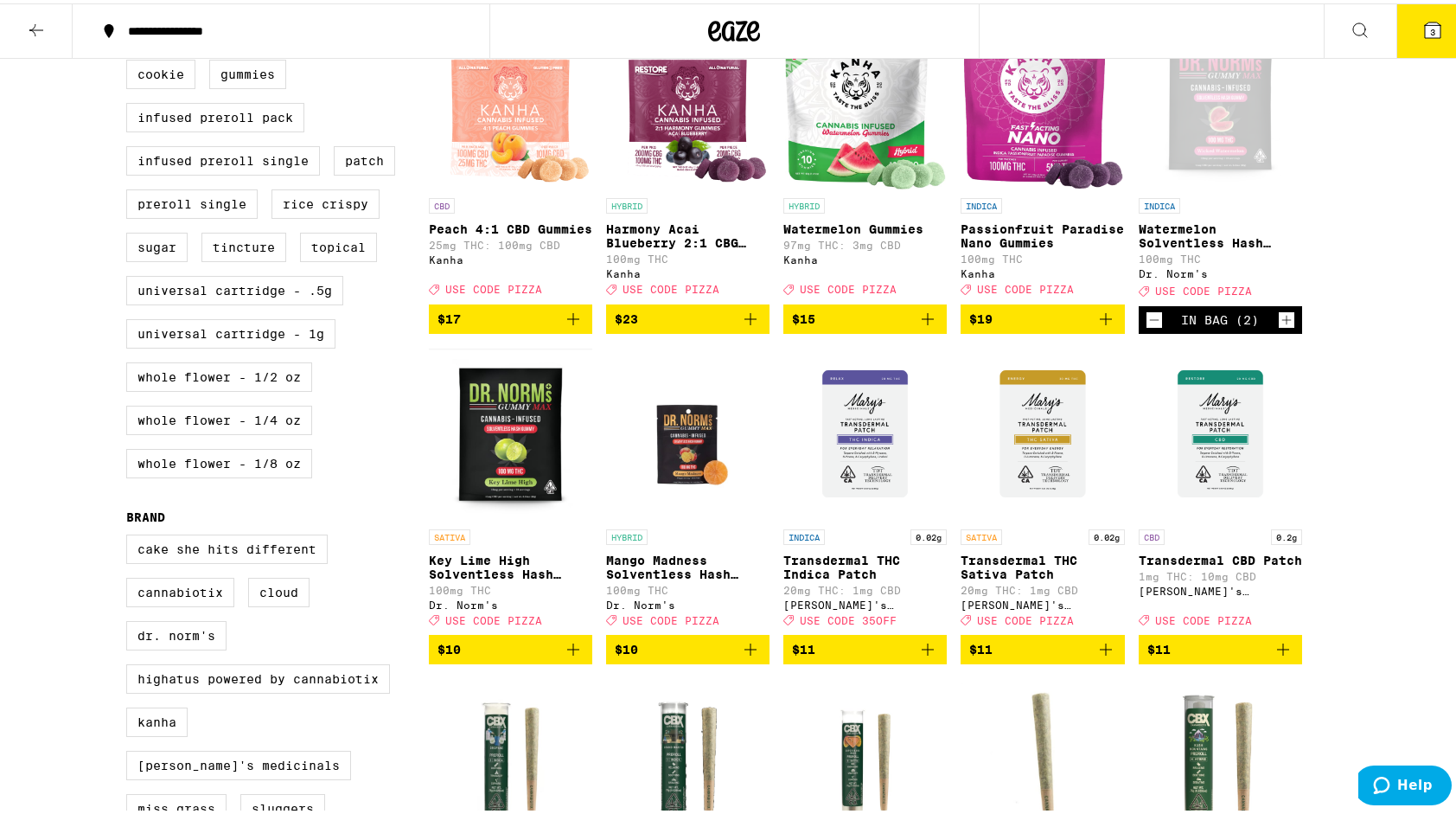
click at [1433, 37] on button "3" at bounding box center [1432, 28] width 73 height 54
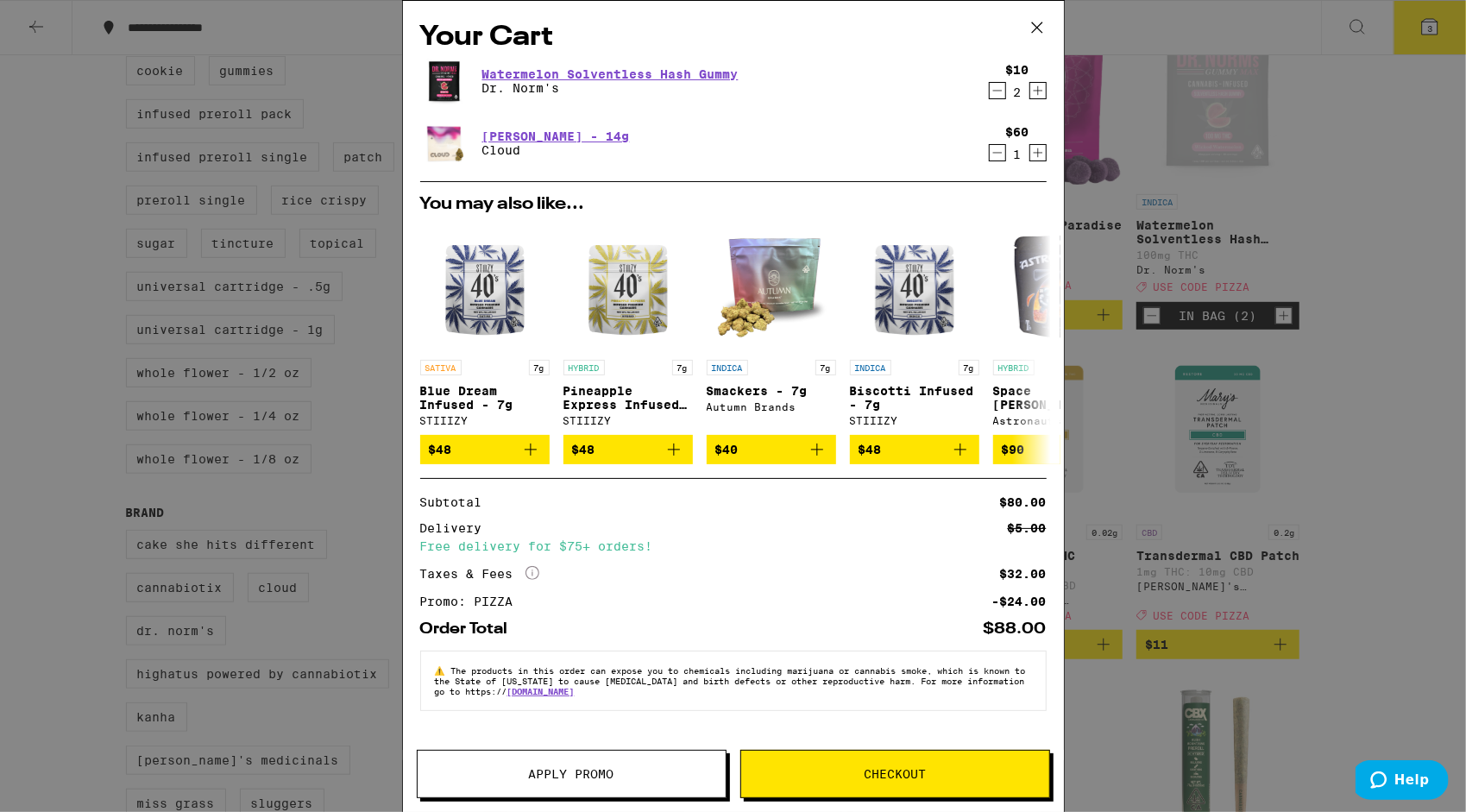
click at [963, 788] on button "Checkout" at bounding box center [895, 773] width 309 height 49
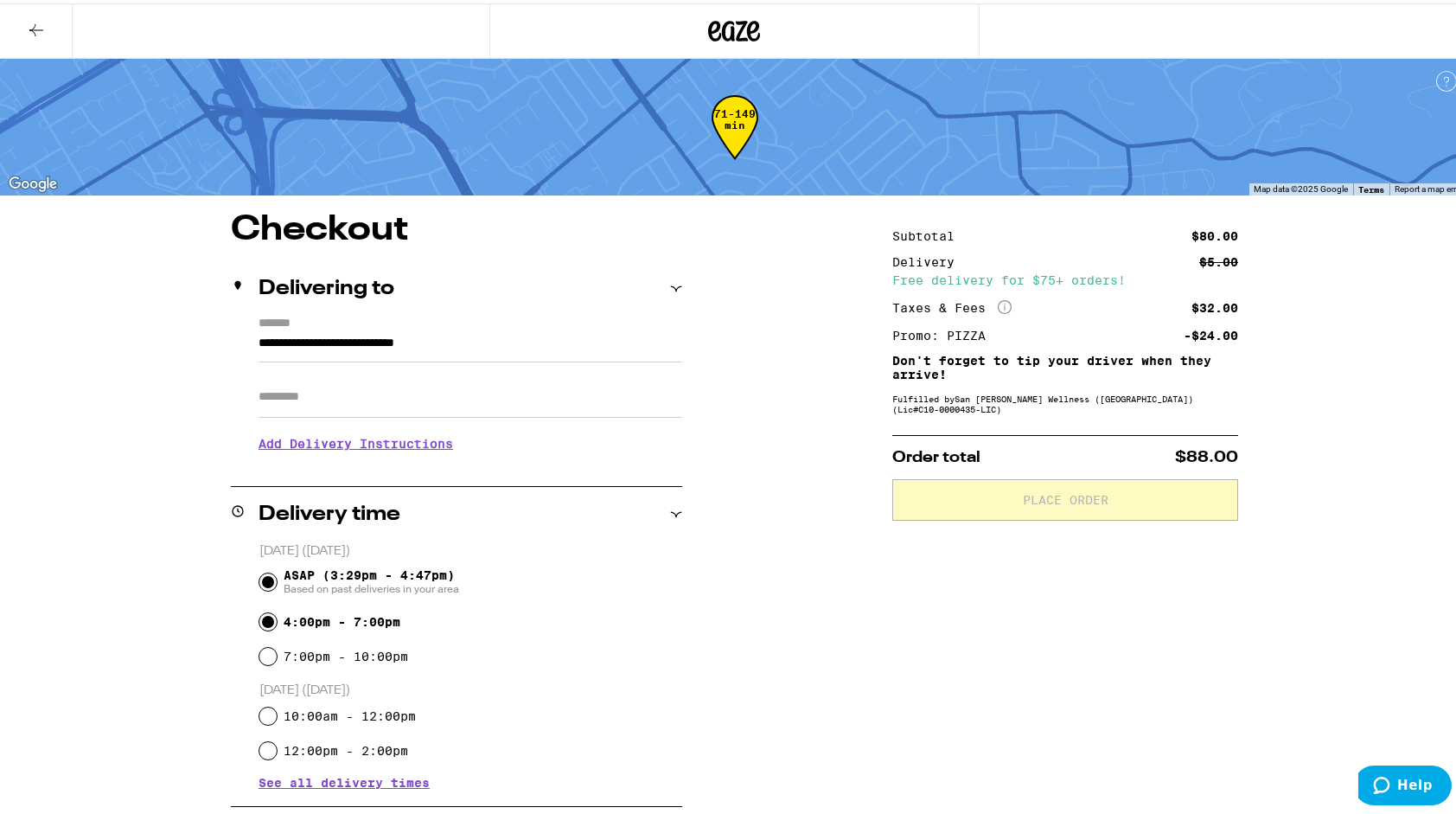
click at [262, 617] on input "4:00pm - 7:00pm" at bounding box center [267, 617] width 17 height 17
radio input "true"
click at [267, 574] on input "ASAP (3:29pm - 4:47pm) Based on past deliveries in your area" at bounding box center [267, 577] width 17 height 17
radio input "true"
click at [259, 627] on input "4:00pm - 7:00pm" at bounding box center [267, 617] width 17 height 17
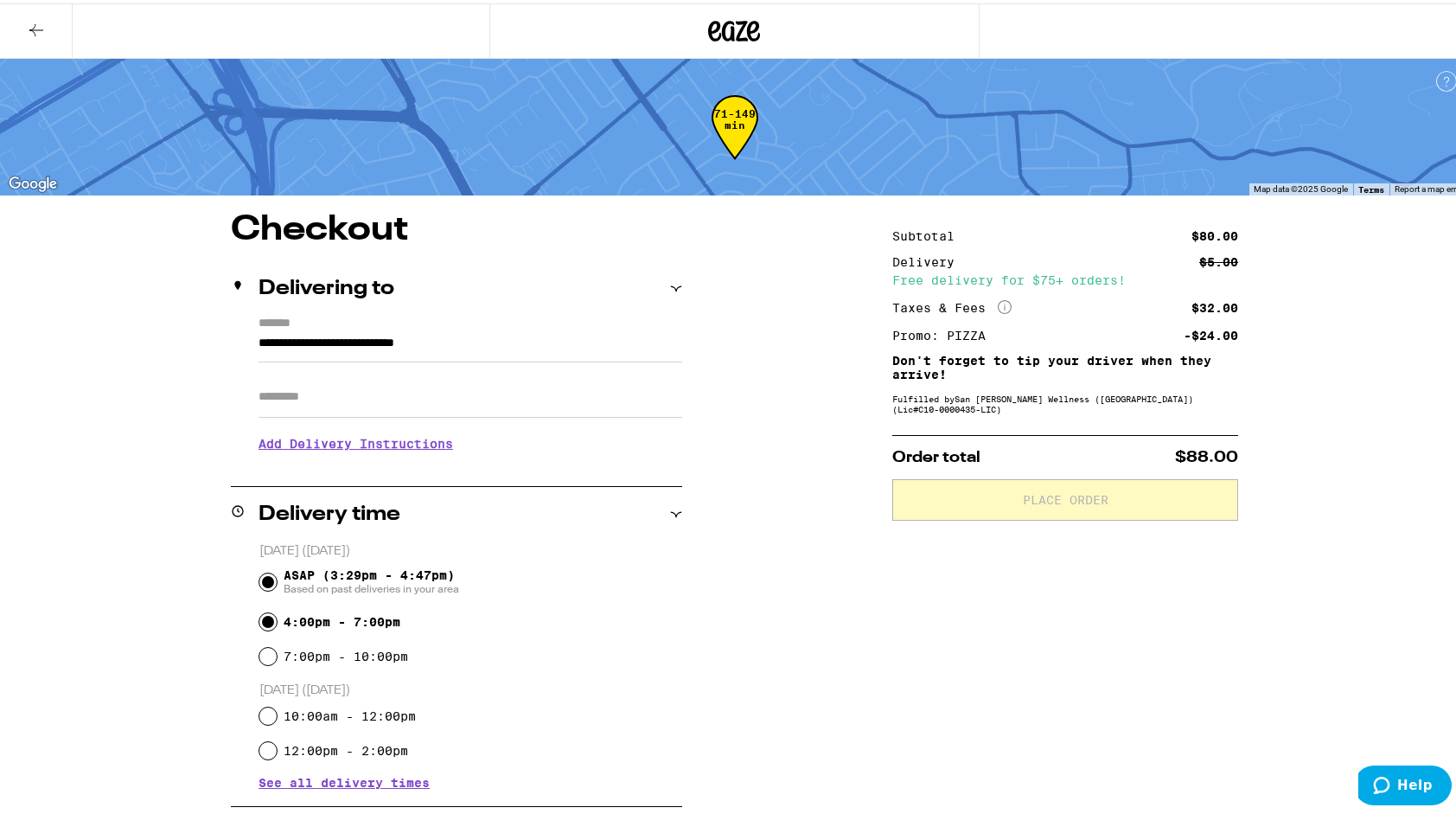
radio input "true"
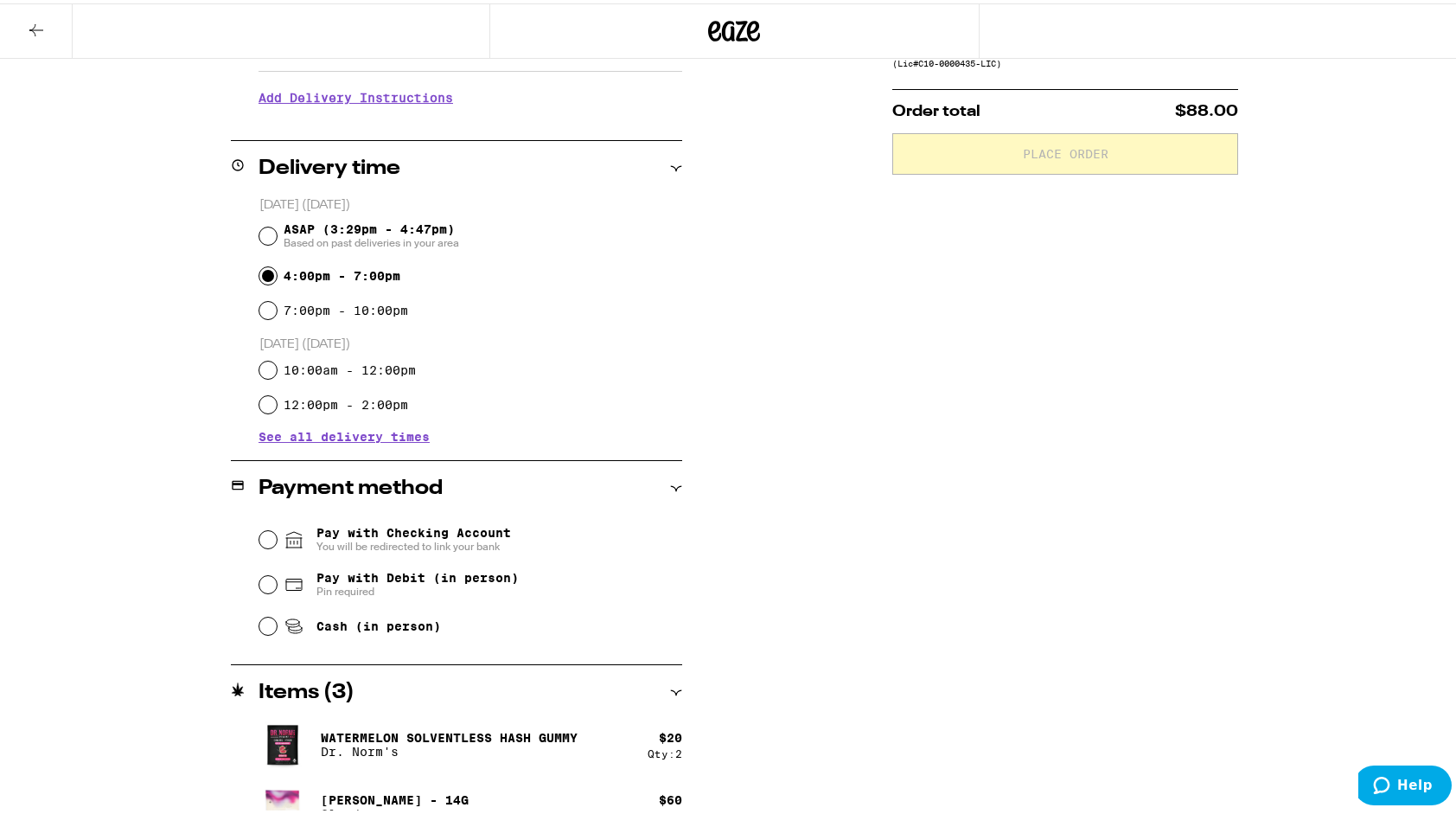
scroll to position [373, 0]
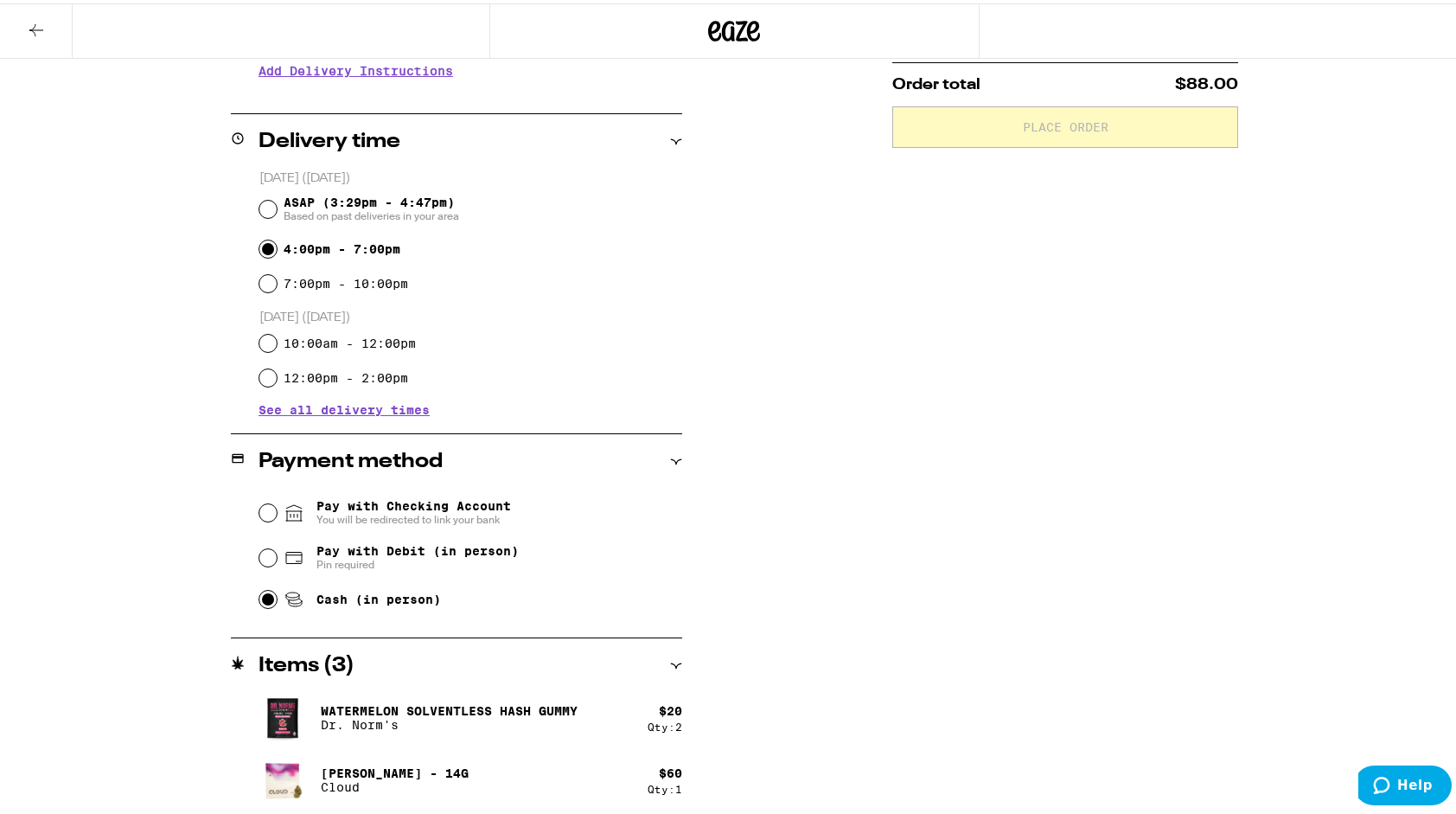
click at [263, 598] on input "Cash (in person)" at bounding box center [267, 595] width 17 height 17
radio input "true"
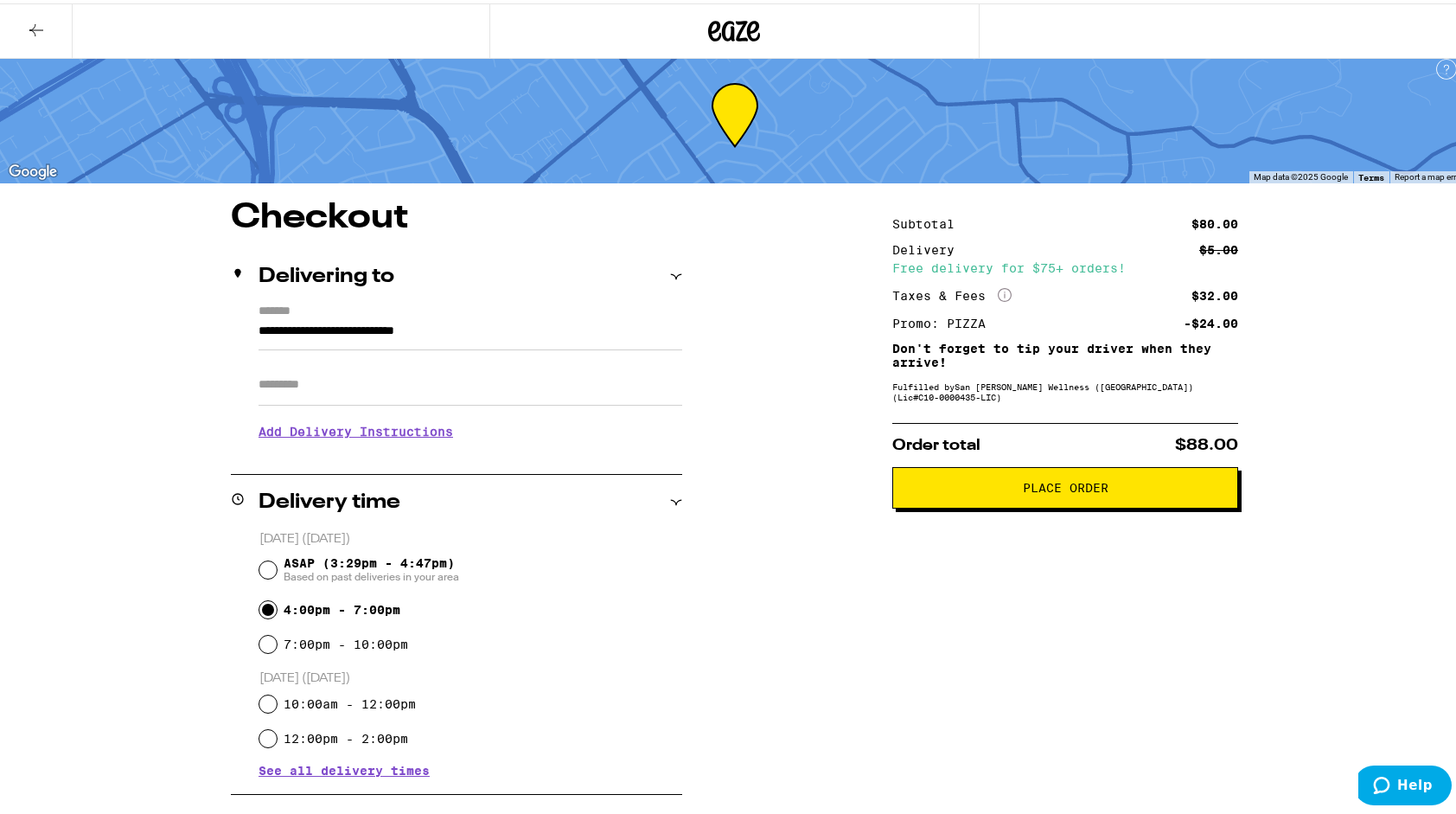
scroll to position [0, 0]
